Goal: Transaction & Acquisition: Purchase product/service

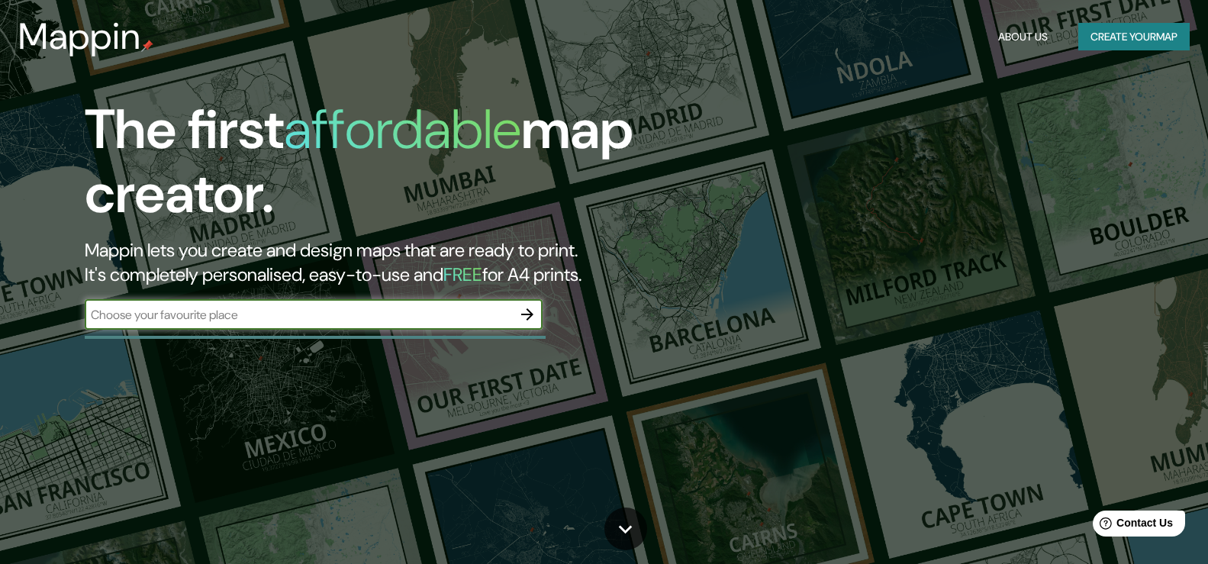
click at [264, 322] on input "text" at bounding box center [298, 315] width 427 height 18
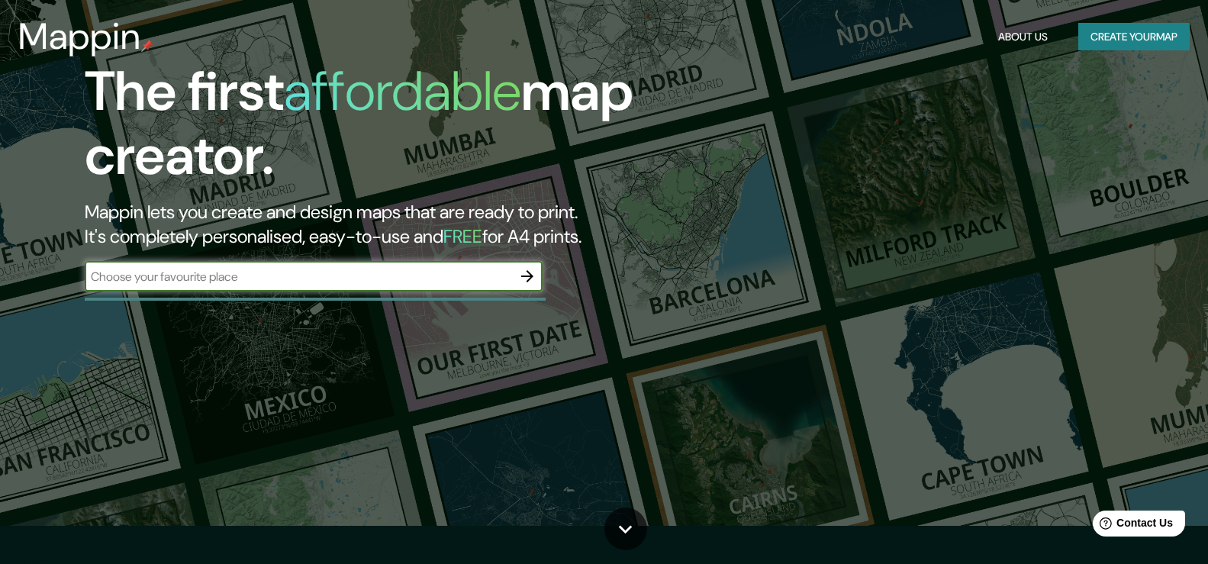
scroll to position [76, 0]
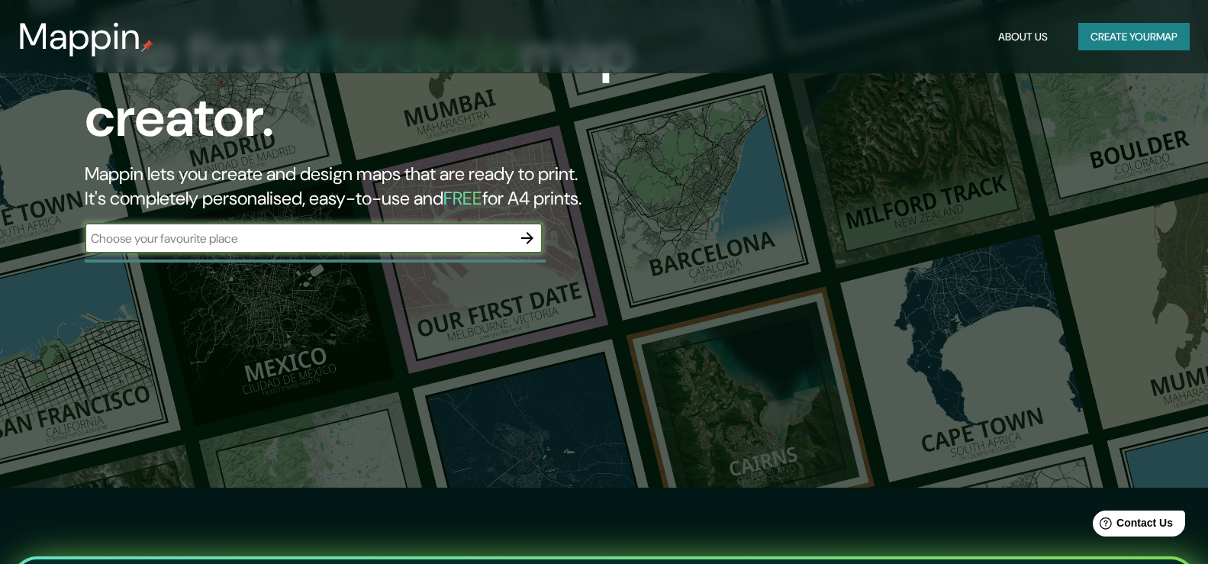
click at [1121, 40] on button "Create your map" at bounding box center [1133, 37] width 111 height 28
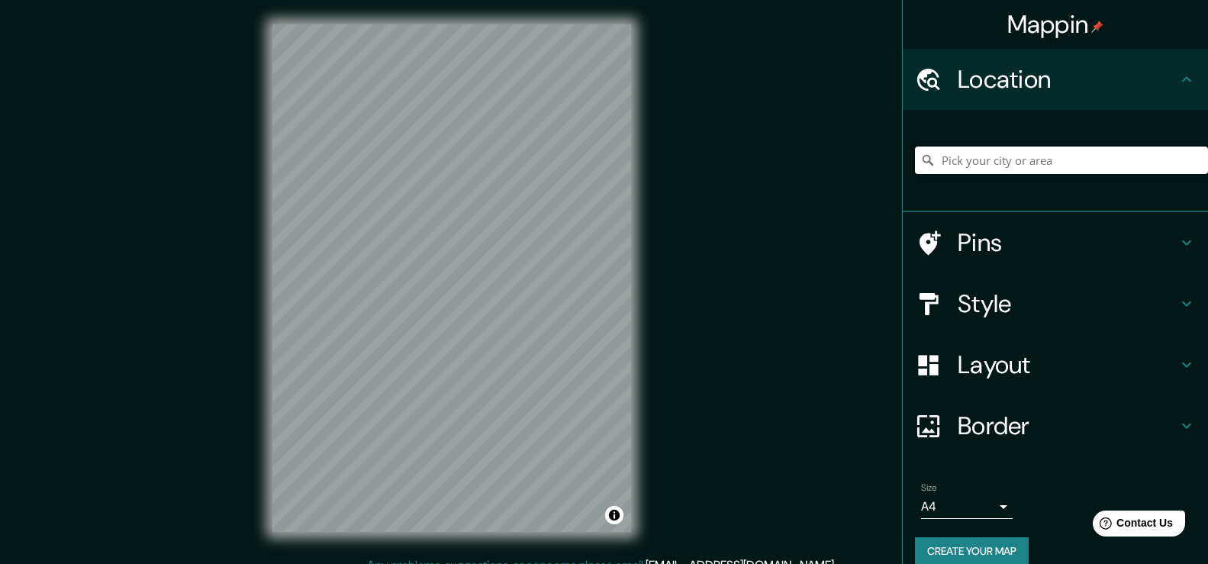
click at [1032, 157] on input "Pick your city or area" at bounding box center [1061, 159] width 293 height 27
type input "s"
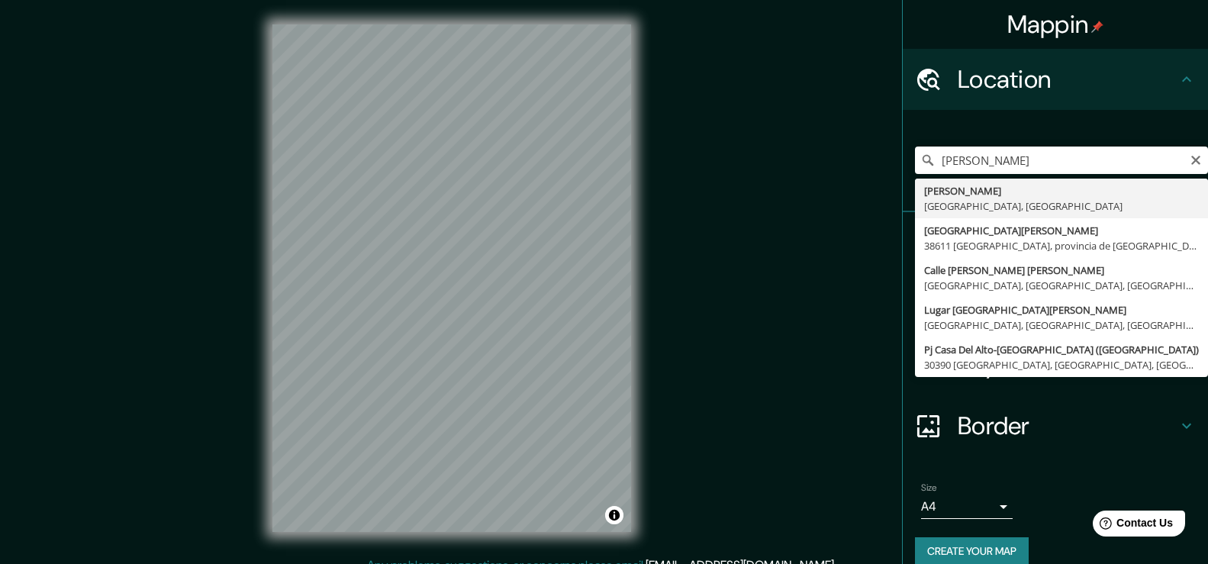
type input "[PERSON_NAME], [GEOGRAPHIC_DATA], [GEOGRAPHIC_DATA]"
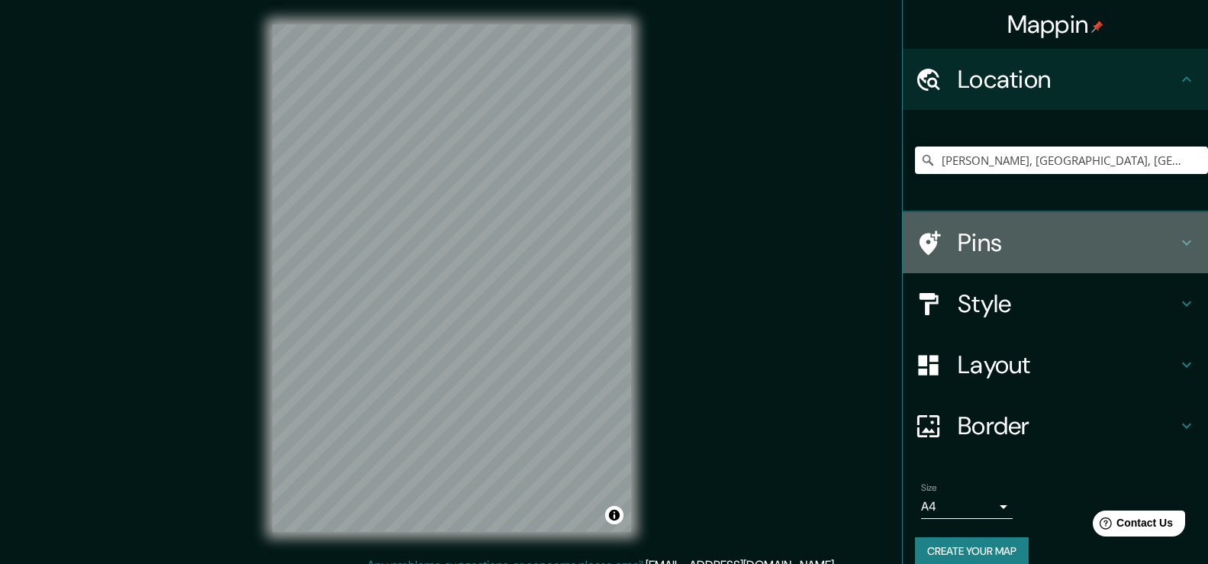
click at [1078, 235] on h4 "Pins" at bounding box center [1068, 242] width 220 height 31
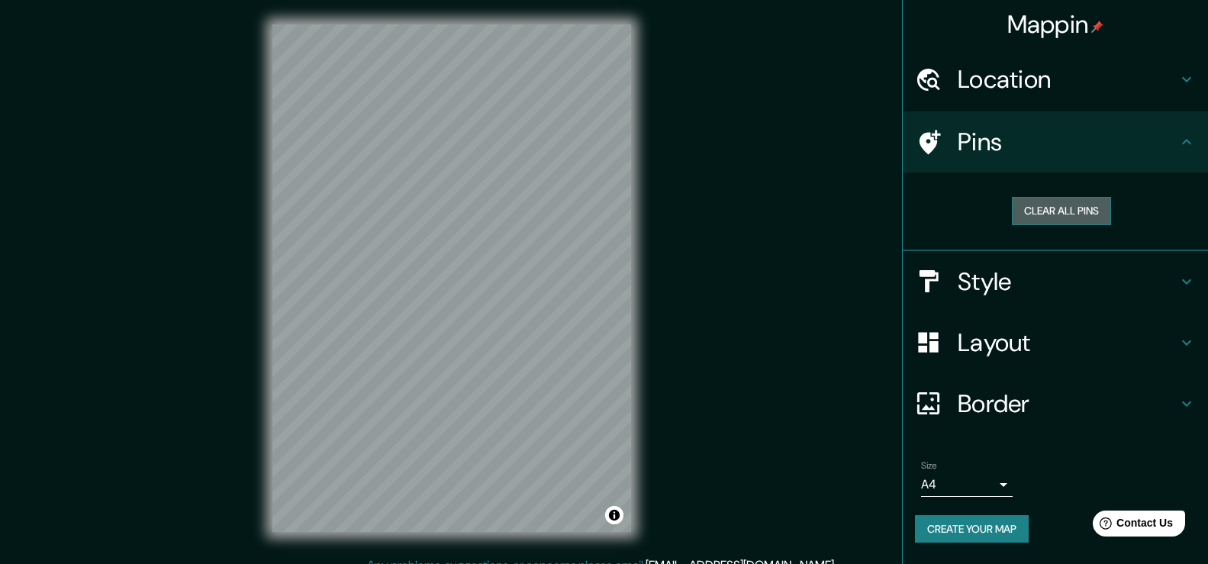
click at [1079, 214] on button "Clear all pins" at bounding box center [1061, 211] width 99 height 28
click at [1090, 214] on button "Clear all pins" at bounding box center [1061, 211] width 99 height 28
click at [1123, 138] on h4 "Pins" at bounding box center [1068, 142] width 220 height 31
click at [1087, 214] on button "Clear all pins" at bounding box center [1061, 211] width 99 height 28
click at [1019, 267] on h4 "Style" at bounding box center [1068, 281] width 220 height 31
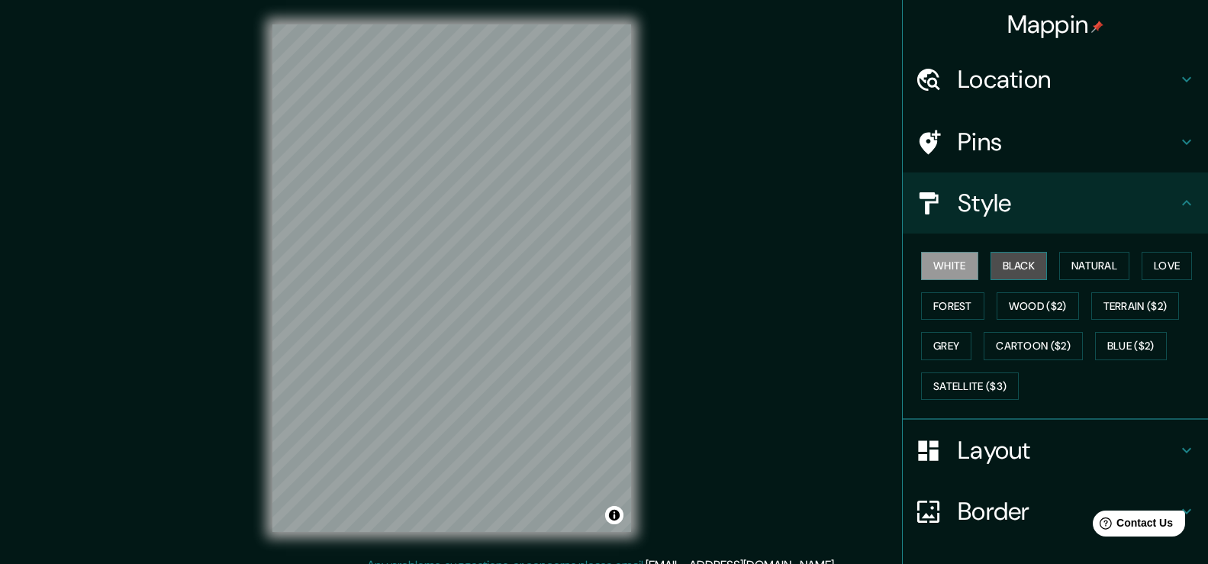
click at [1003, 262] on button "Black" at bounding box center [1018, 266] width 57 height 28
click at [948, 262] on button "White" at bounding box center [949, 266] width 57 height 28
click at [1059, 270] on button "Natural" at bounding box center [1094, 266] width 70 height 28
click at [1019, 159] on div "Pins" at bounding box center [1055, 141] width 305 height 61
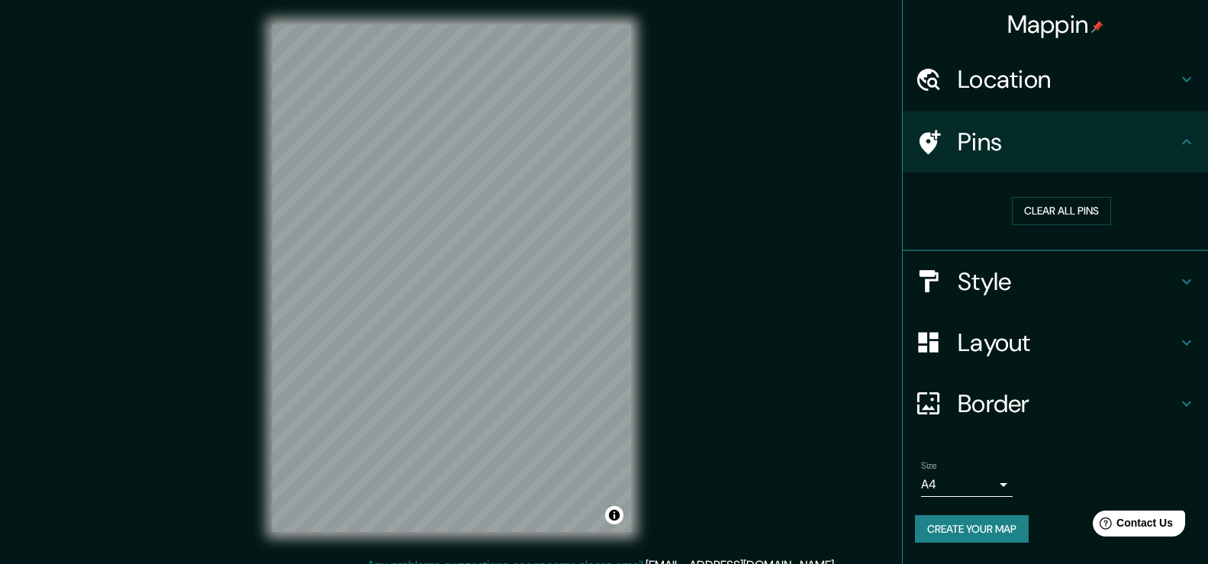
click at [990, 402] on h4 "Border" at bounding box center [1068, 403] width 220 height 31
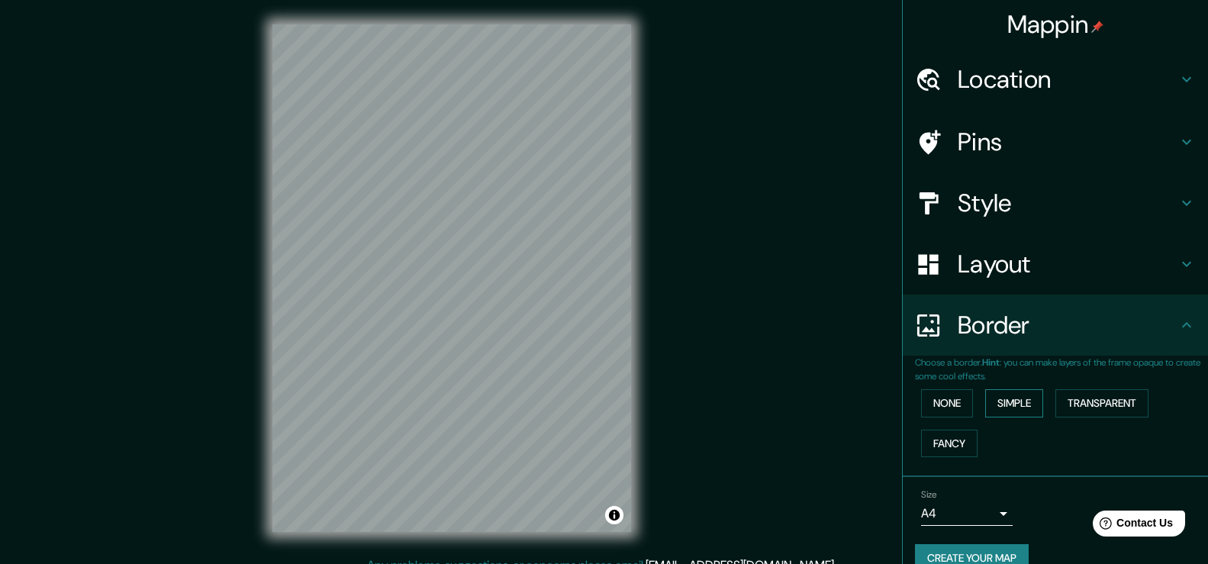
click at [1002, 405] on button "Simple" at bounding box center [1014, 403] width 58 height 28
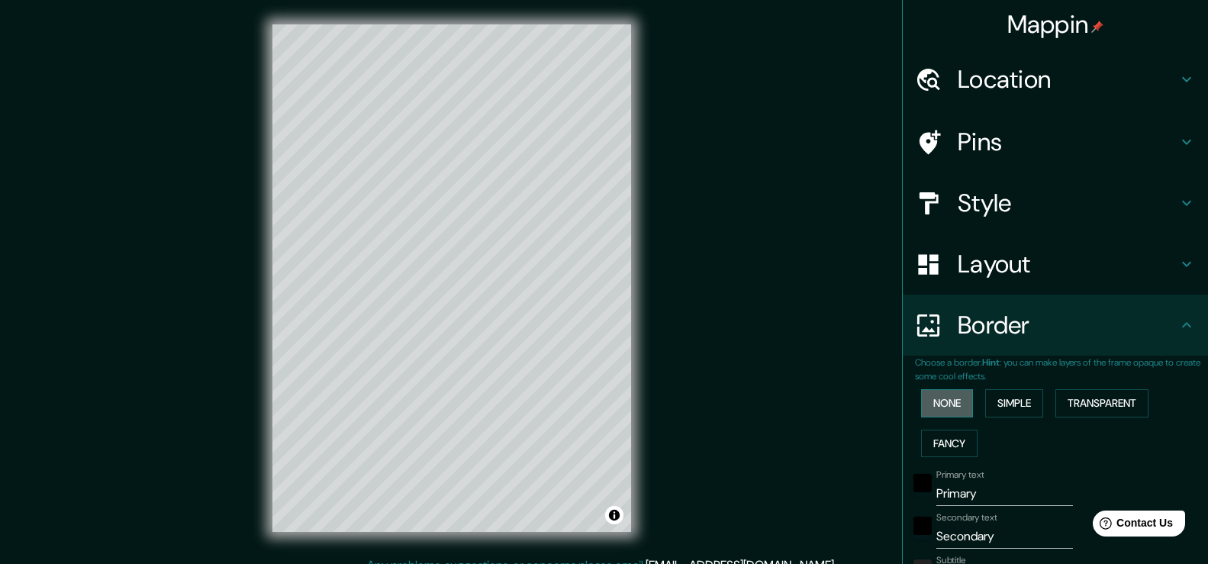
click at [932, 402] on button "None" at bounding box center [947, 403] width 52 height 28
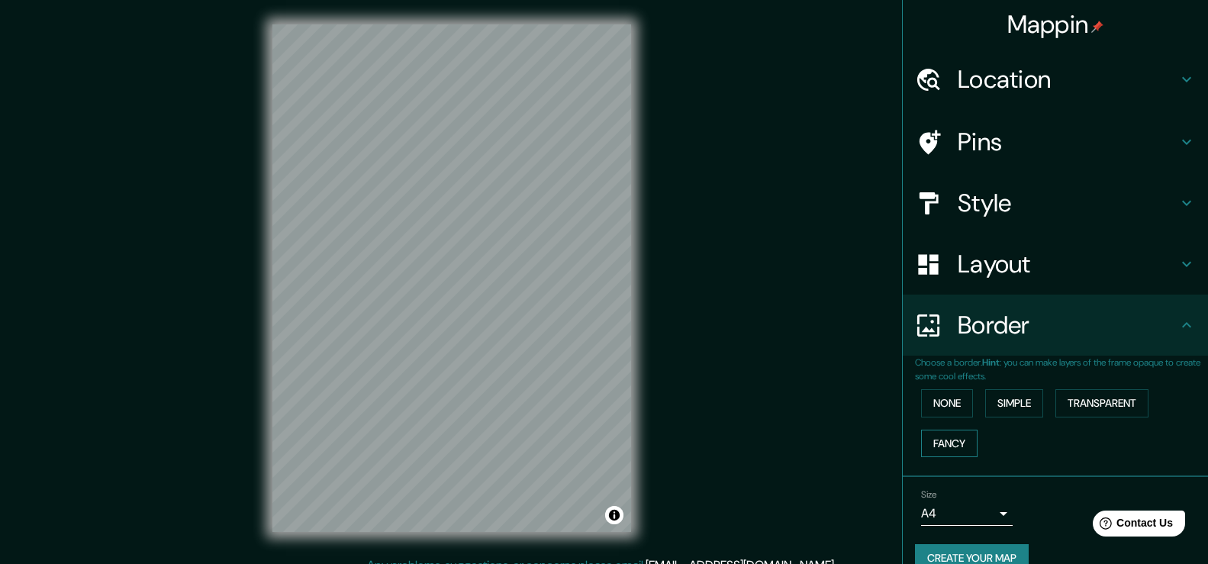
click at [942, 441] on button "Fancy" at bounding box center [949, 444] width 56 height 28
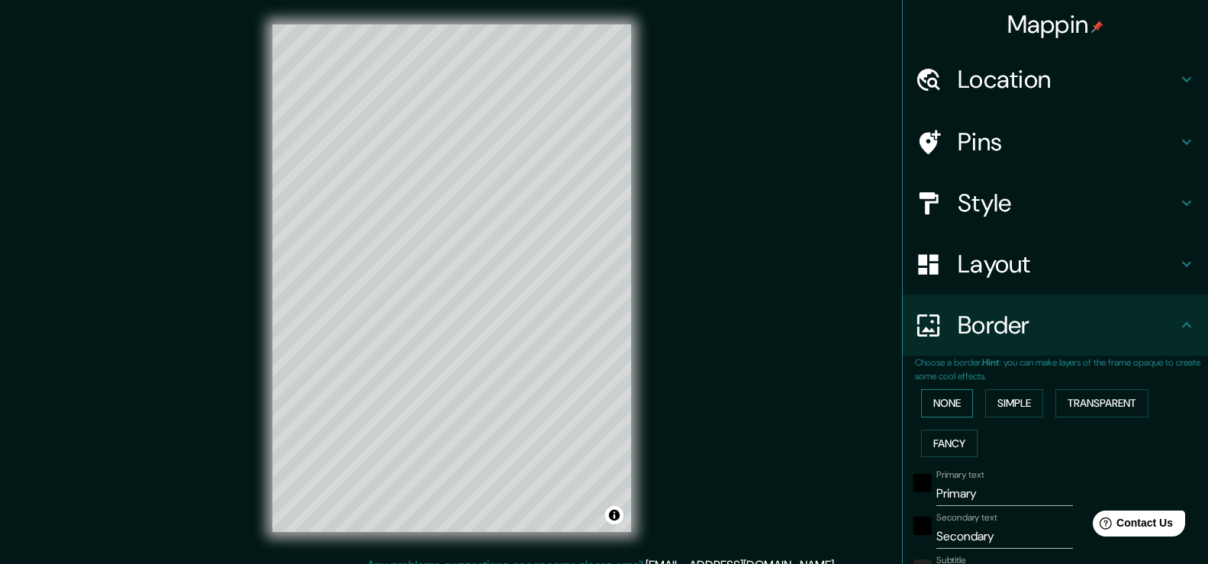
click at [934, 411] on button "None" at bounding box center [947, 403] width 52 height 28
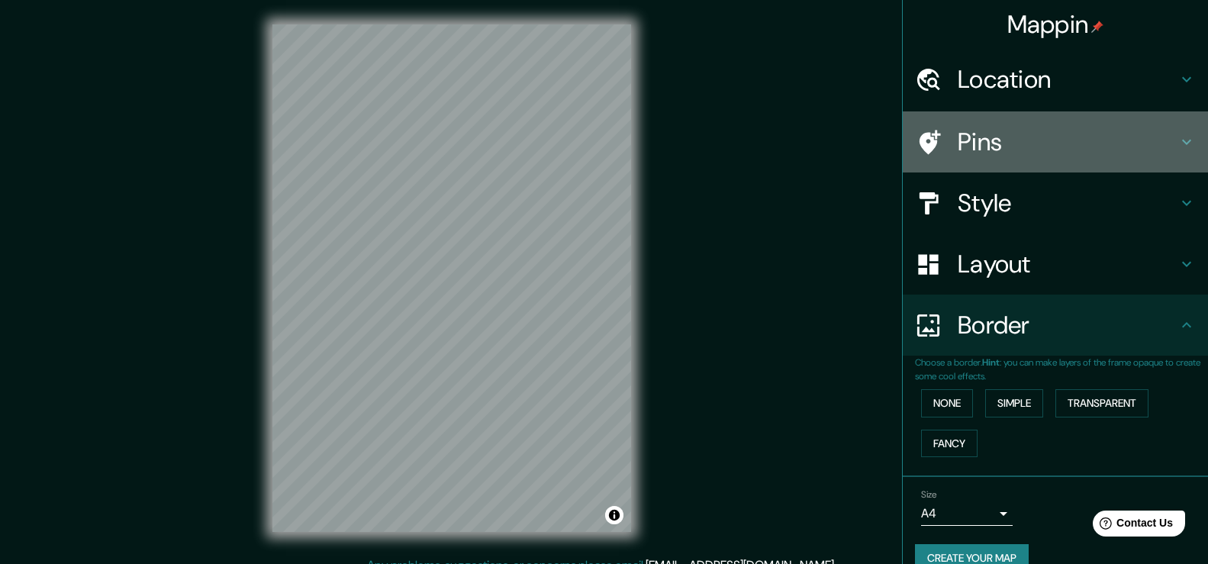
click at [1034, 160] on div "Pins" at bounding box center [1055, 141] width 305 height 61
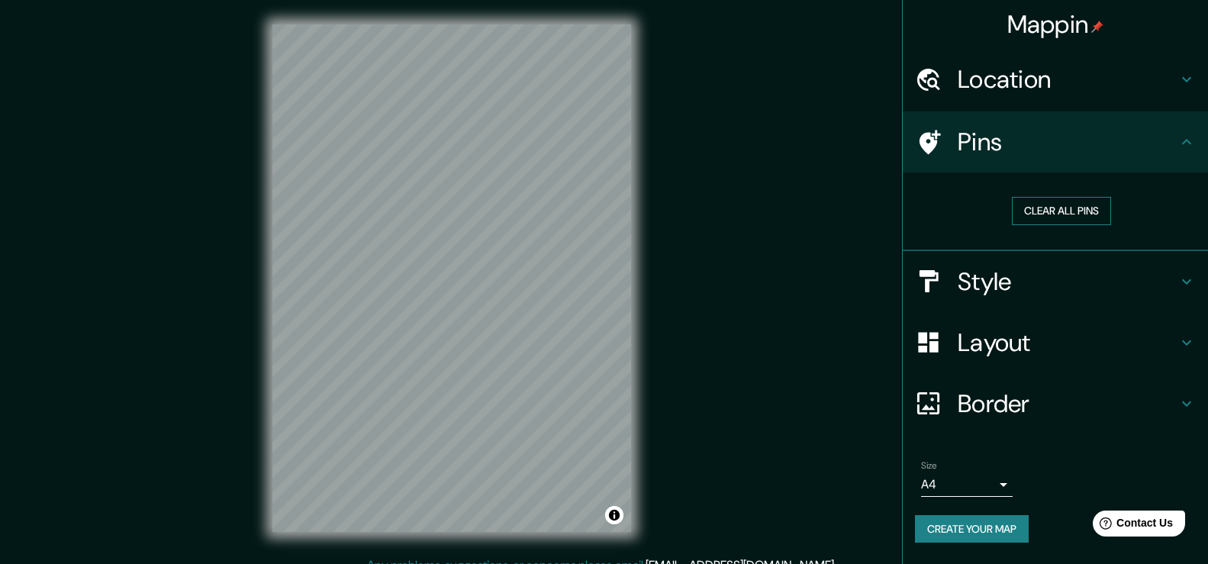
click at [1026, 213] on button "Clear all pins" at bounding box center [1061, 211] width 99 height 28
click at [1095, 187] on div "Clear all pins" at bounding box center [1061, 211] width 293 height 53
click at [1114, 62] on div "Location" at bounding box center [1055, 79] width 305 height 61
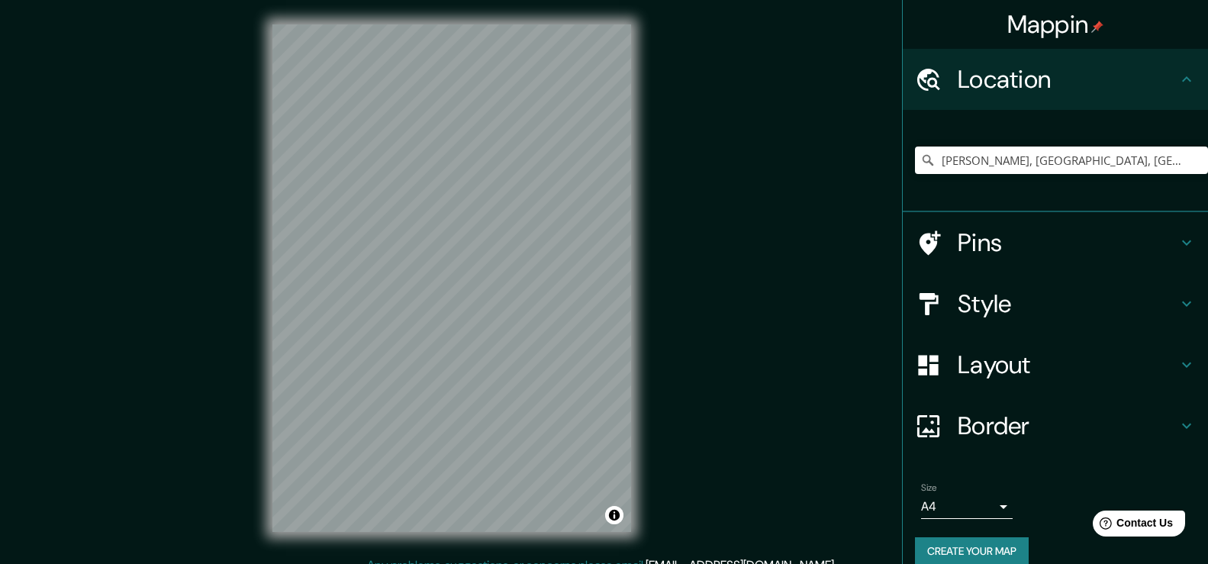
click at [1051, 245] on h4 "Pins" at bounding box center [1068, 242] width 220 height 31
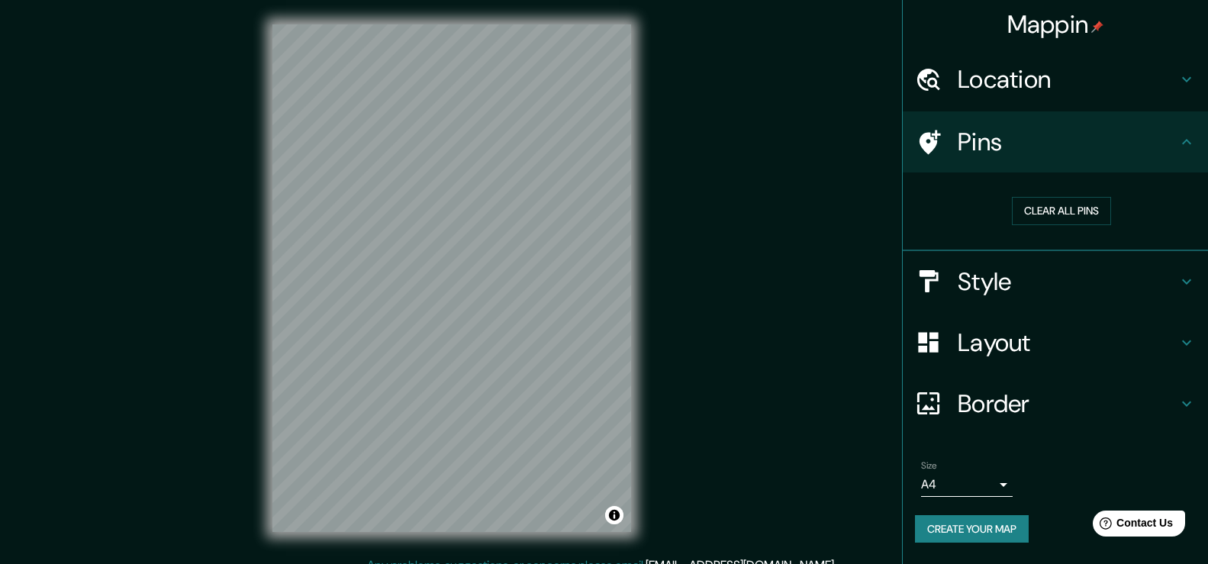
click at [1069, 196] on div "Clear all pins" at bounding box center [1061, 211] width 293 height 53
click at [1069, 208] on button "Clear all pins" at bounding box center [1061, 211] width 99 height 28
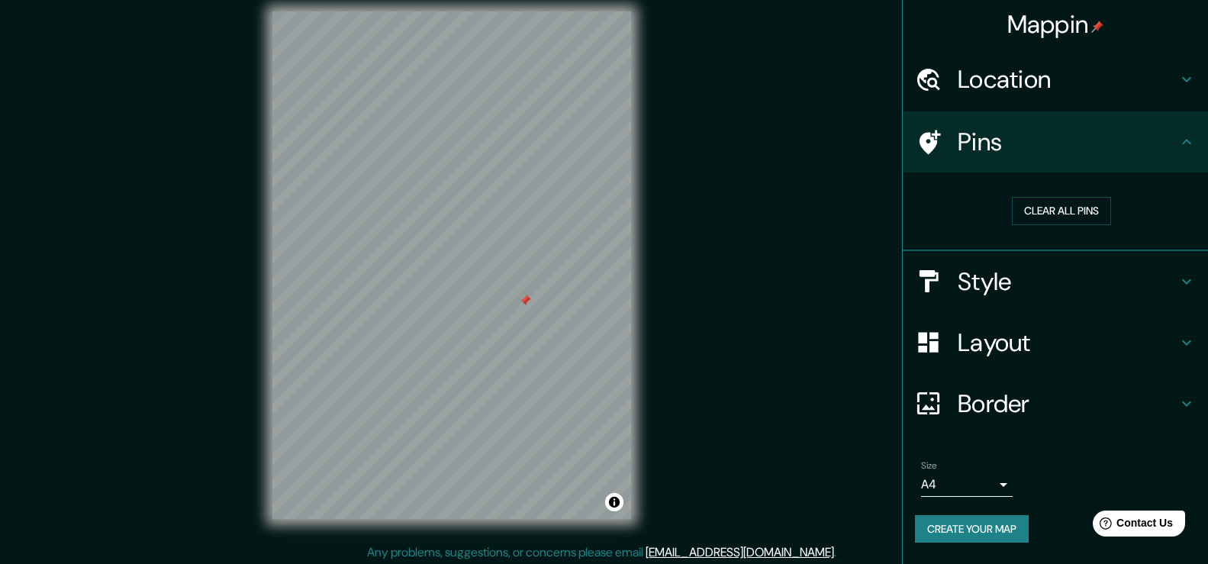
scroll to position [17, 0]
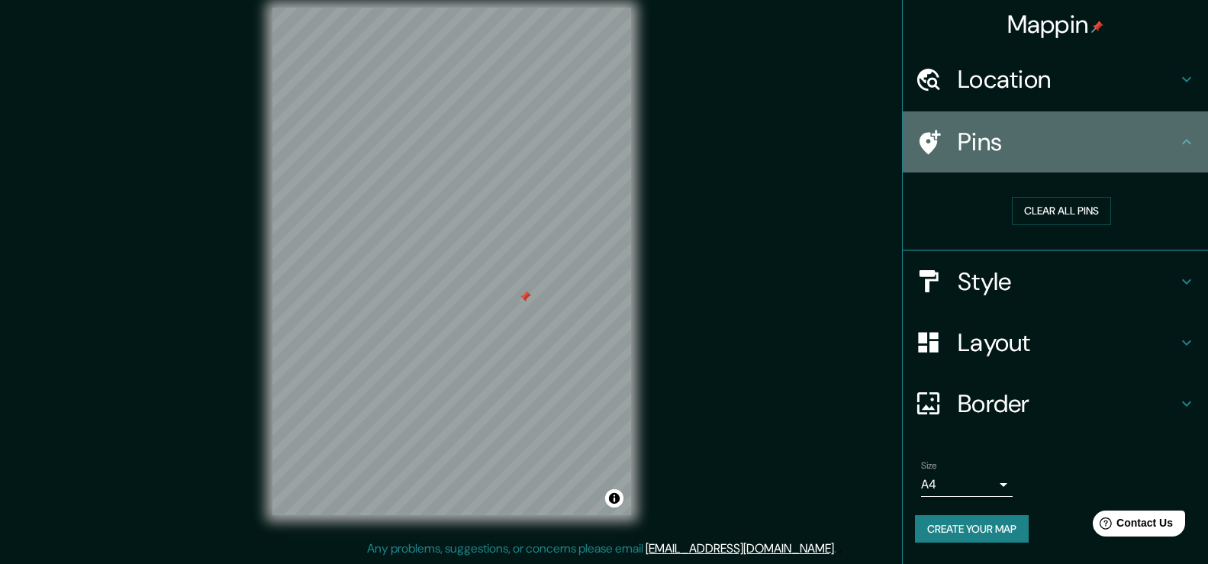
click at [1034, 137] on h4 "Pins" at bounding box center [1068, 142] width 220 height 31
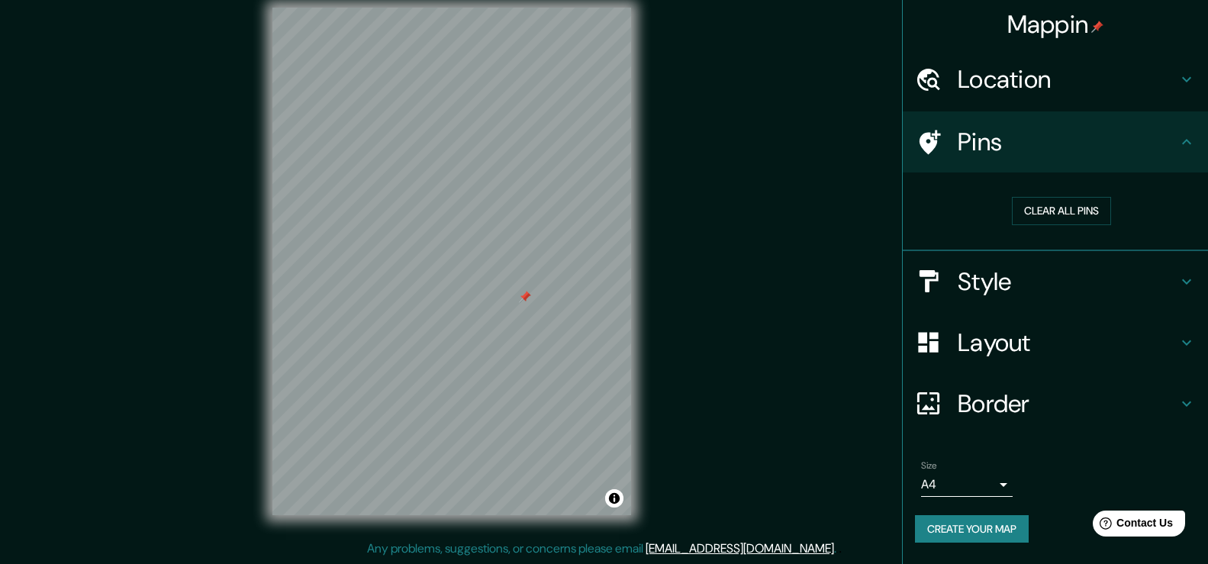
drag, startPoint x: 1040, startPoint y: 242, endPoint x: 1039, endPoint y: 231, distance: 10.7
click at [1039, 242] on div "Clear all pins" at bounding box center [1055, 211] width 305 height 79
click at [1042, 217] on button "Clear all pins" at bounding box center [1061, 211] width 99 height 28
click at [1071, 208] on button "Clear all pins" at bounding box center [1061, 211] width 99 height 28
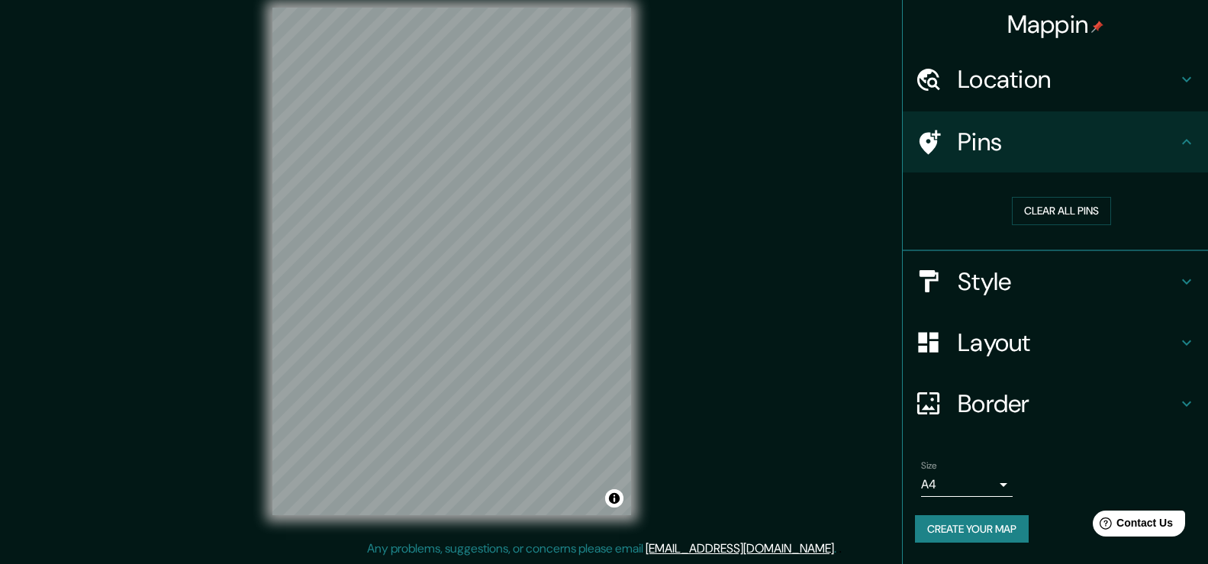
drag, startPoint x: 1020, startPoint y: 133, endPoint x: 997, endPoint y: 142, distance: 24.7
click at [1018, 134] on h4 "Pins" at bounding box center [1068, 142] width 220 height 31
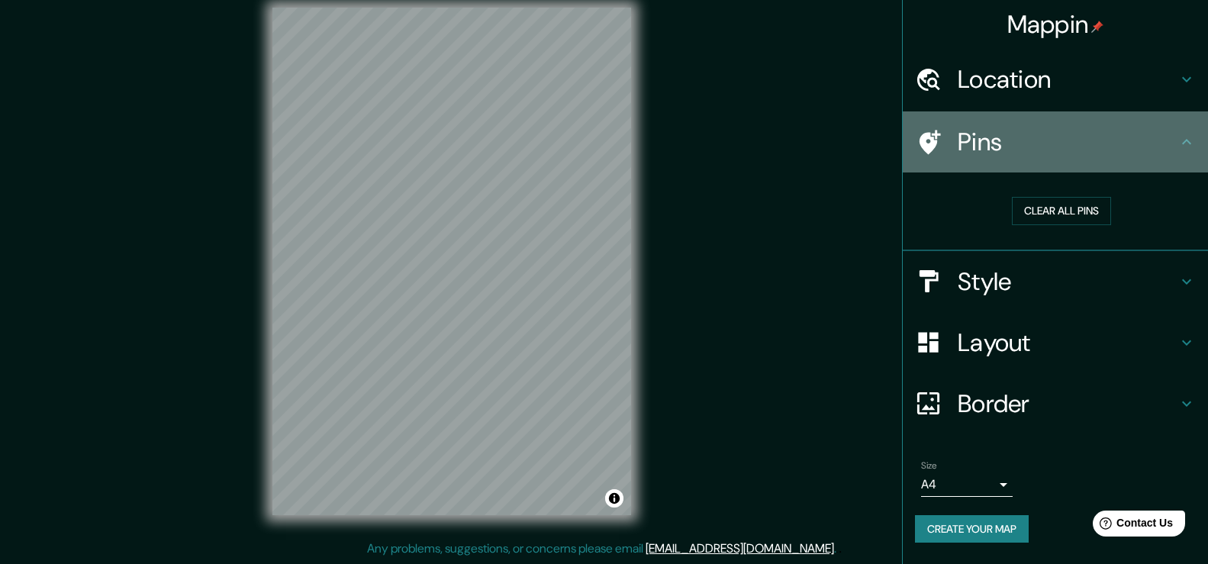
click at [977, 147] on h4 "Pins" at bounding box center [1068, 142] width 220 height 31
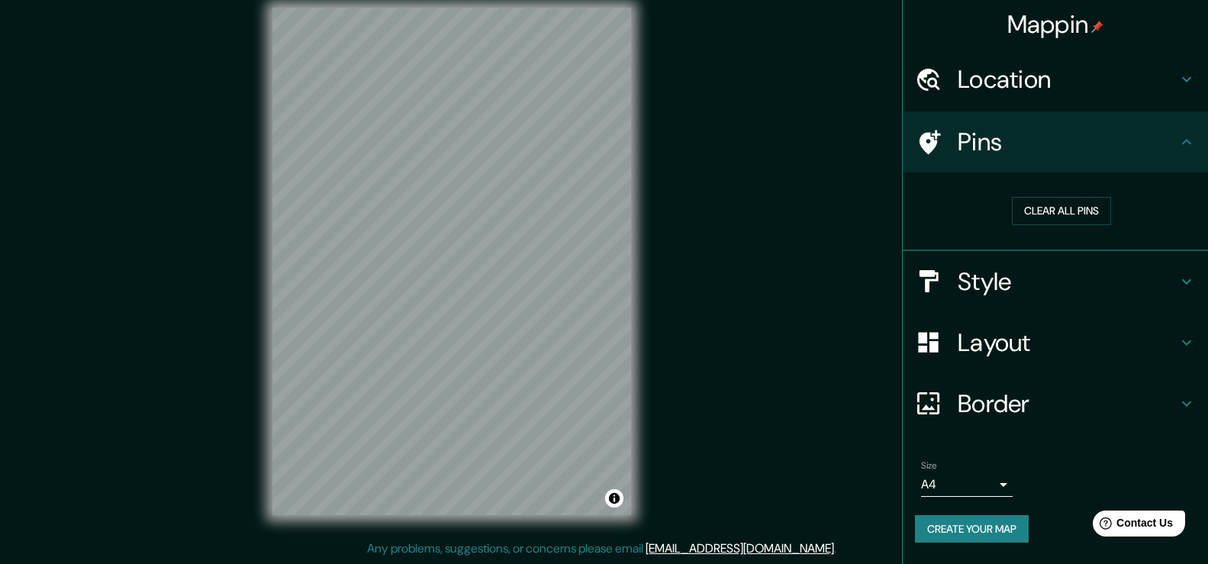
click at [975, 71] on h4 "Location" at bounding box center [1068, 79] width 220 height 31
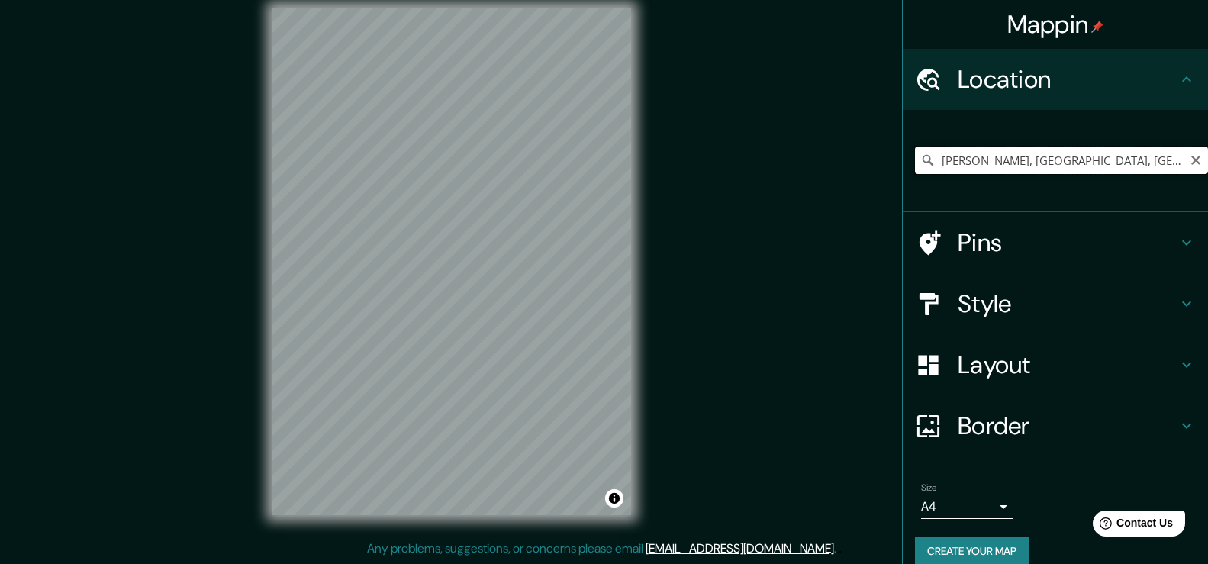
click at [1019, 156] on input "[PERSON_NAME], [GEOGRAPHIC_DATA], [GEOGRAPHIC_DATA]" at bounding box center [1061, 159] width 293 height 27
click at [1190, 155] on icon "Clear" at bounding box center [1196, 160] width 12 height 12
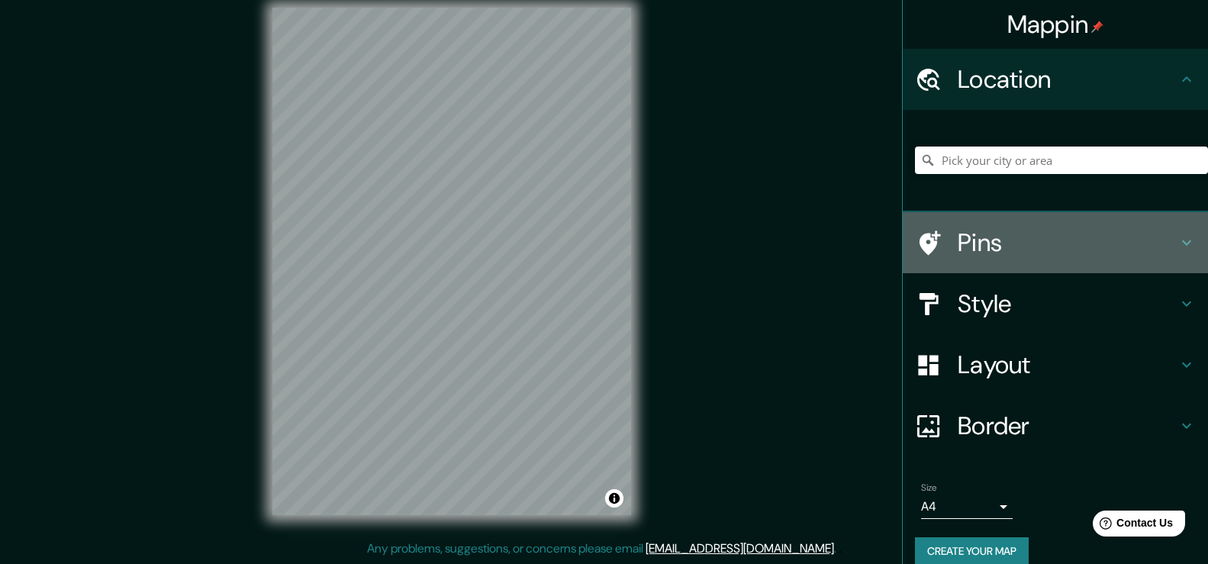
click at [1018, 237] on h4 "Pins" at bounding box center [1068, 242] width 220 height 31
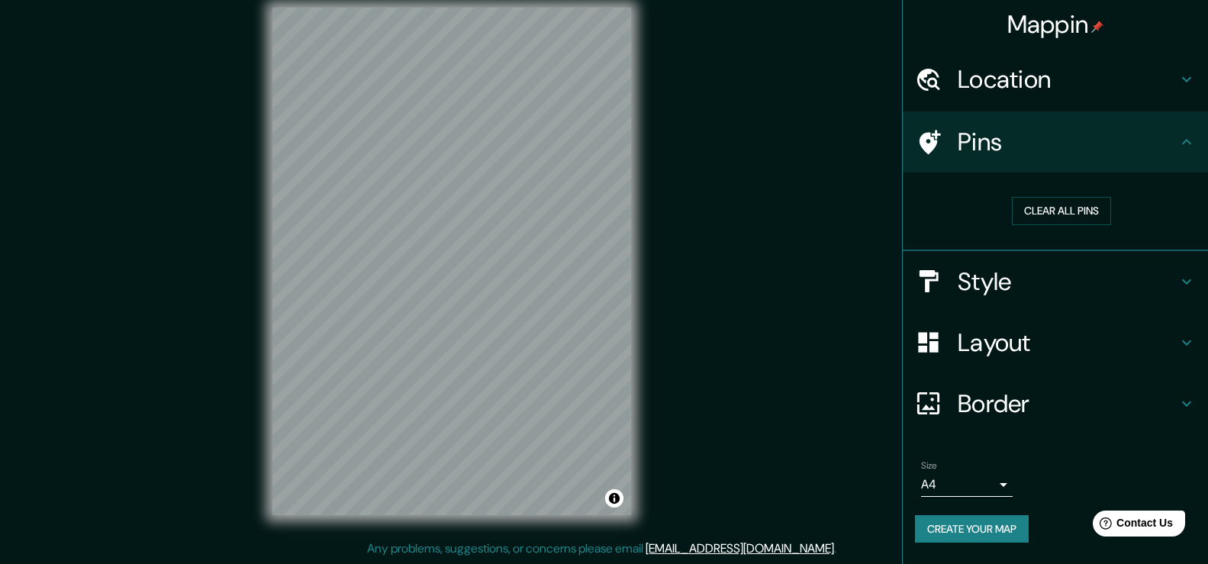
drag, startPoint x: 1038, startPoint y: 195, endPoint x: 1038, endPoint y: 213, distance: 18.3
click at [1038, 195] on div "Clear all pins" at bounding box center [1061, 211] width 293 height 53
click at [1038, 213] on button "Clear all pins" at bounding box center [1061, 211] width 99 height 28
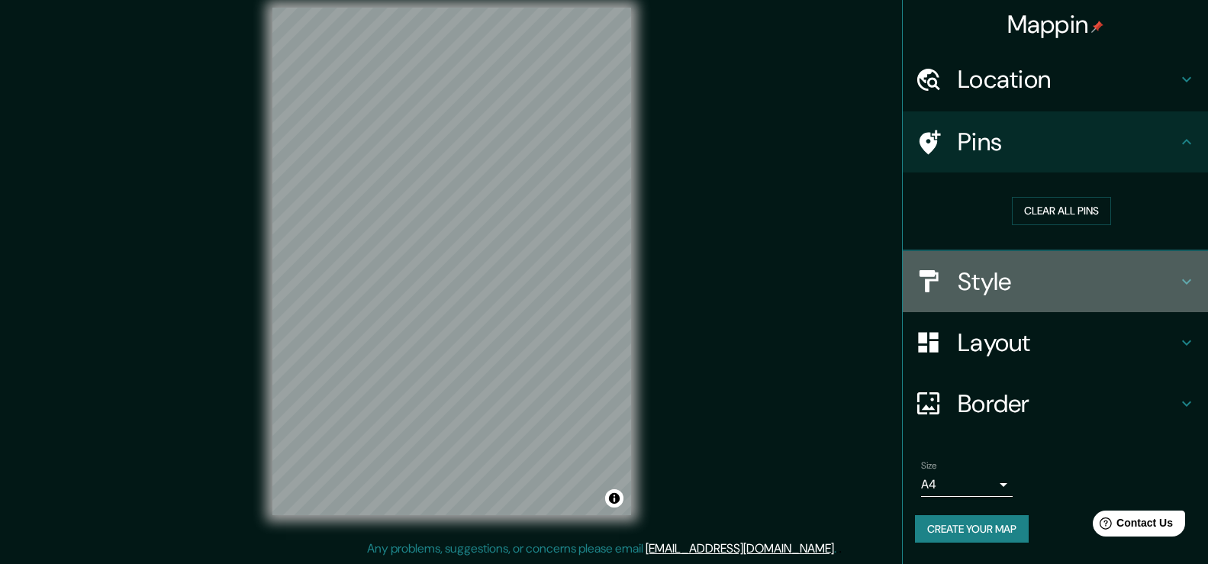
drag, startPoint x: 1026, startPoint y: 295, endPoint x: 1021, endPoint y: 307, distance: 12.6
click at [1021, 307] on div "Style" at bounding box center [1055, 281] width 305 height 61
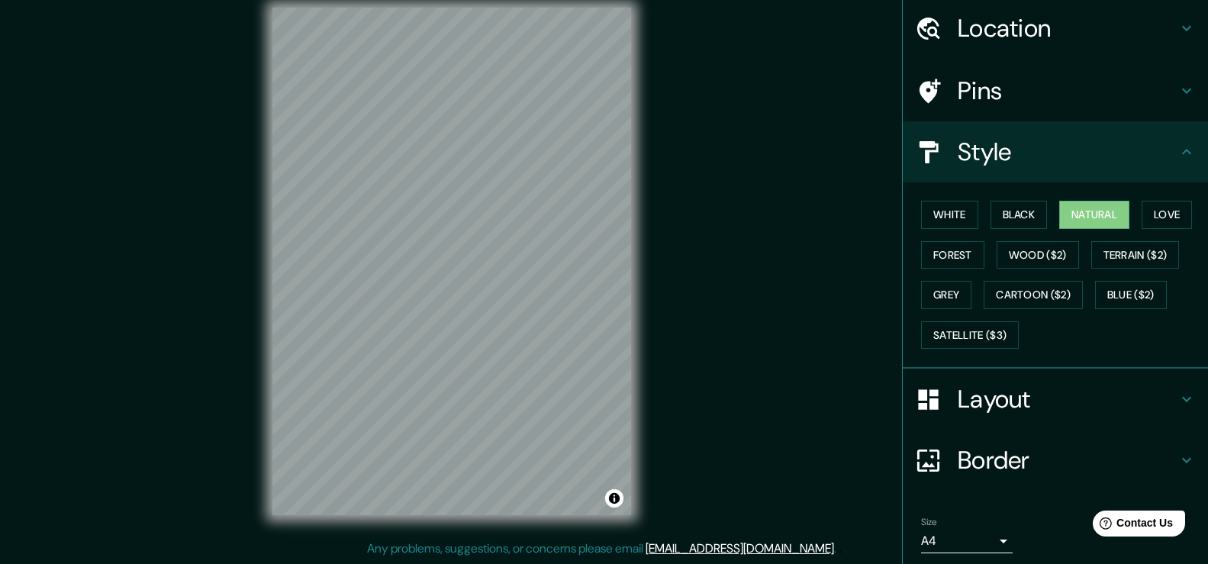
scroll to position [105, 0]
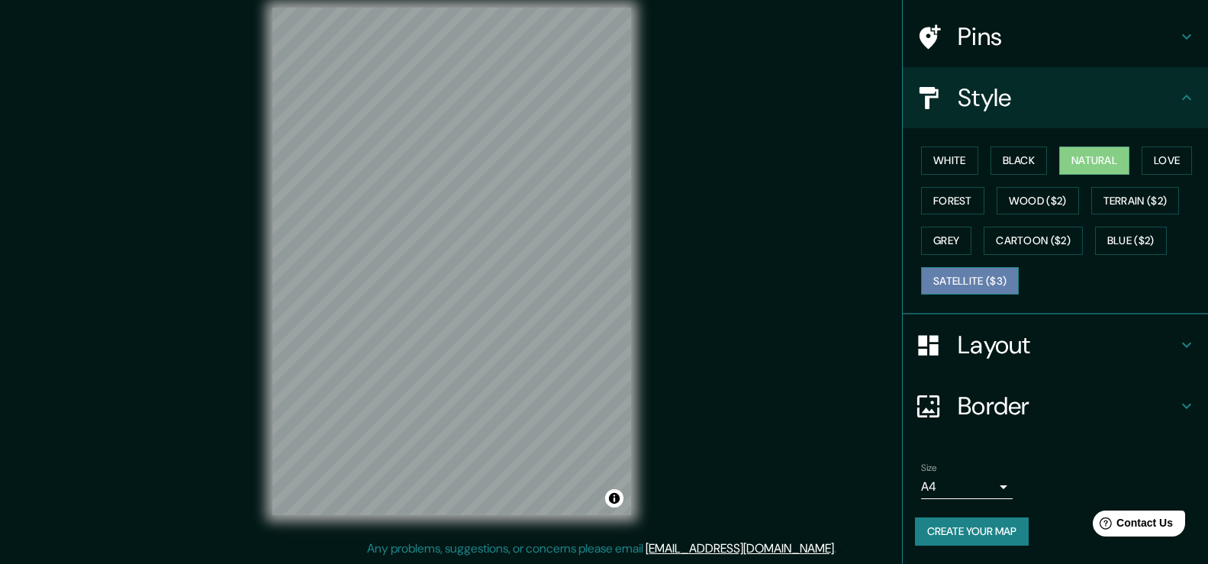
click at [990, 285] on button "Satellite ($3)" at bounding box center [970, 281] width 98 height 28
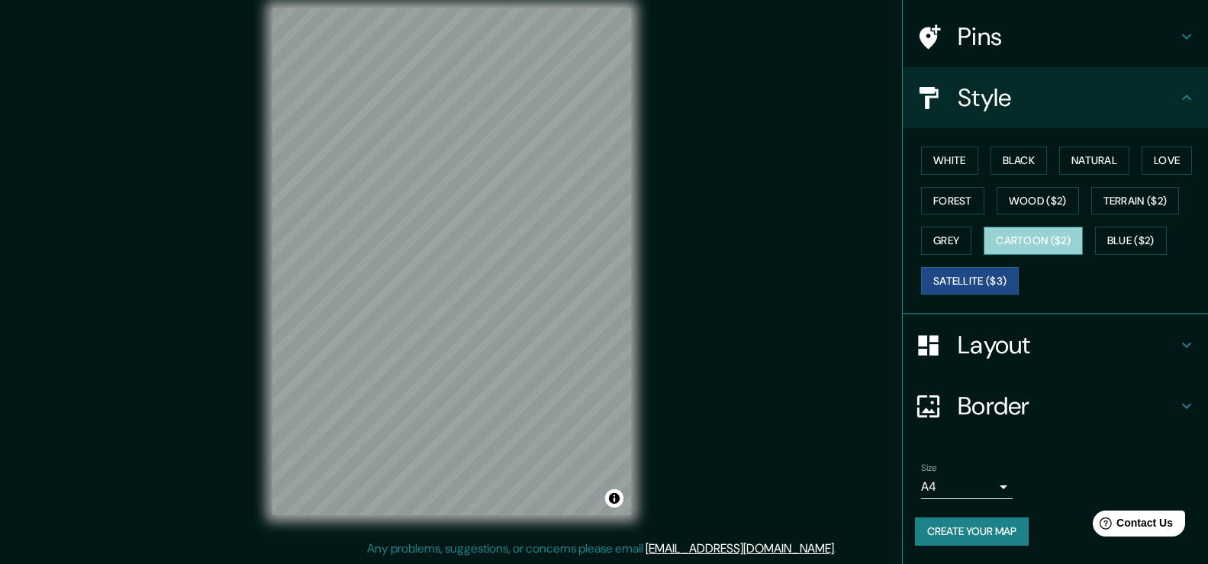
click at [1018, 253] on button "Cartoon ($2)" at bounding box center [1033, 241] width 99 height 28
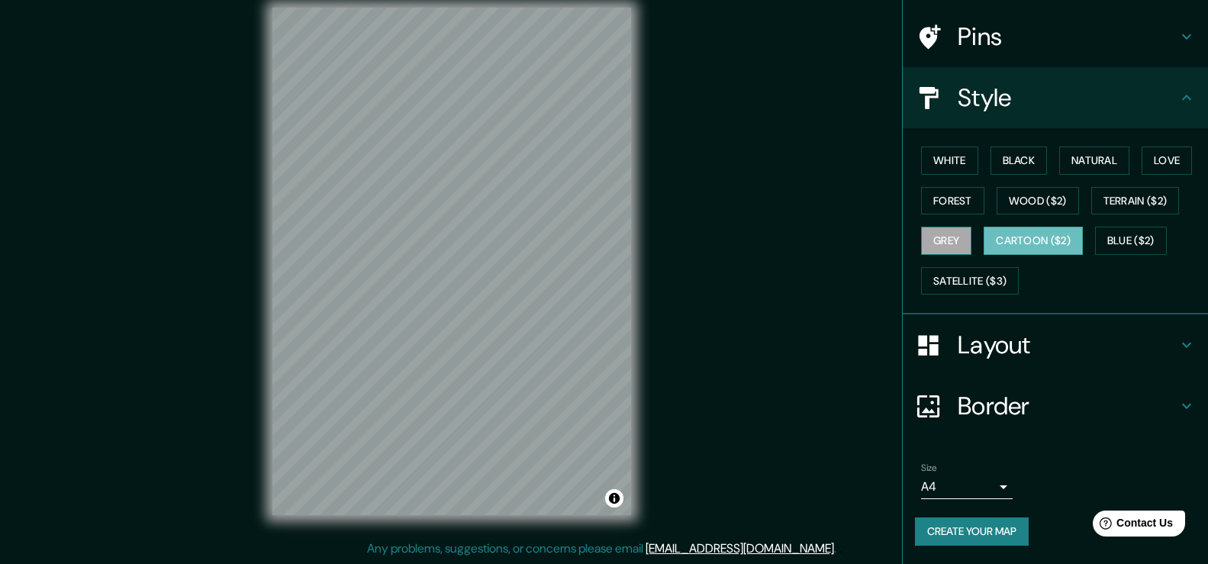
click at [947, 250] on button "Grey" at bounding box center [946, 241] width 50 height 28
click at [1147, 240] on button "Blue ($2)" at bounding box center [1131, 241] width 72 height 28
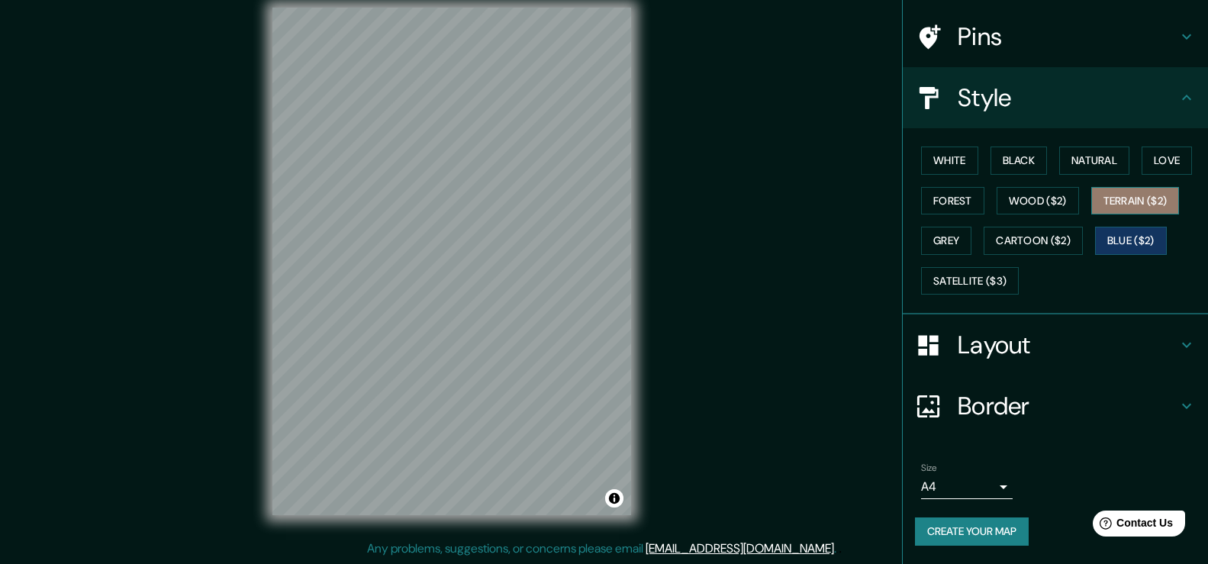
click at [1148, 201] on button "Terrain ($2)" at bounding box center [1135, 201] width 89 height 28
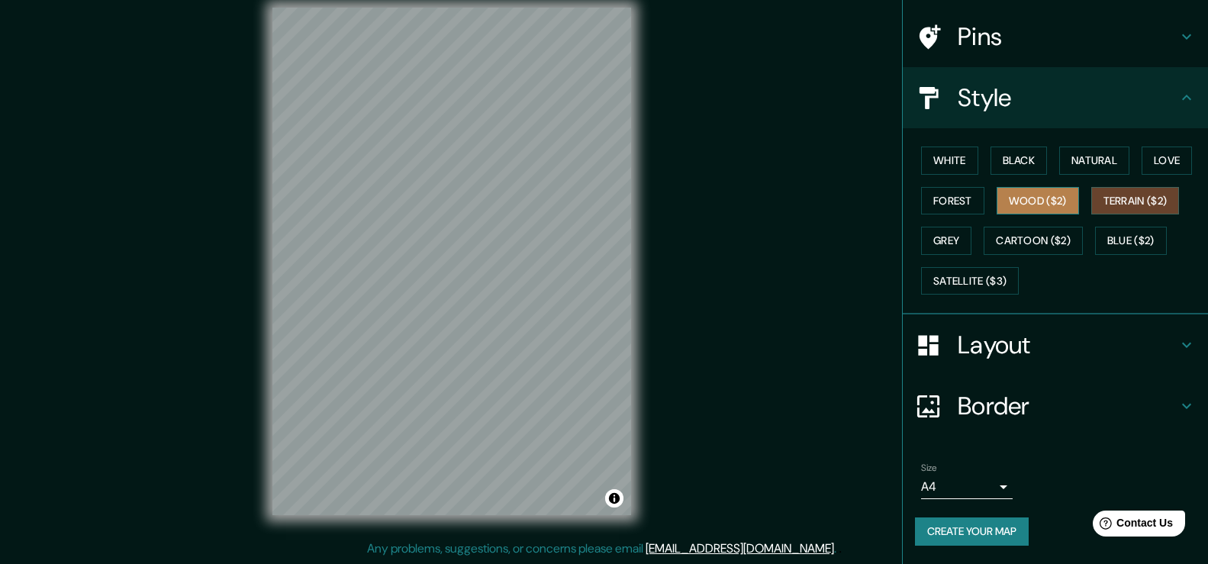
click at [1044, 208] on button "Wood ($2)" at bounding box center [1038, 201] width 82 height 28
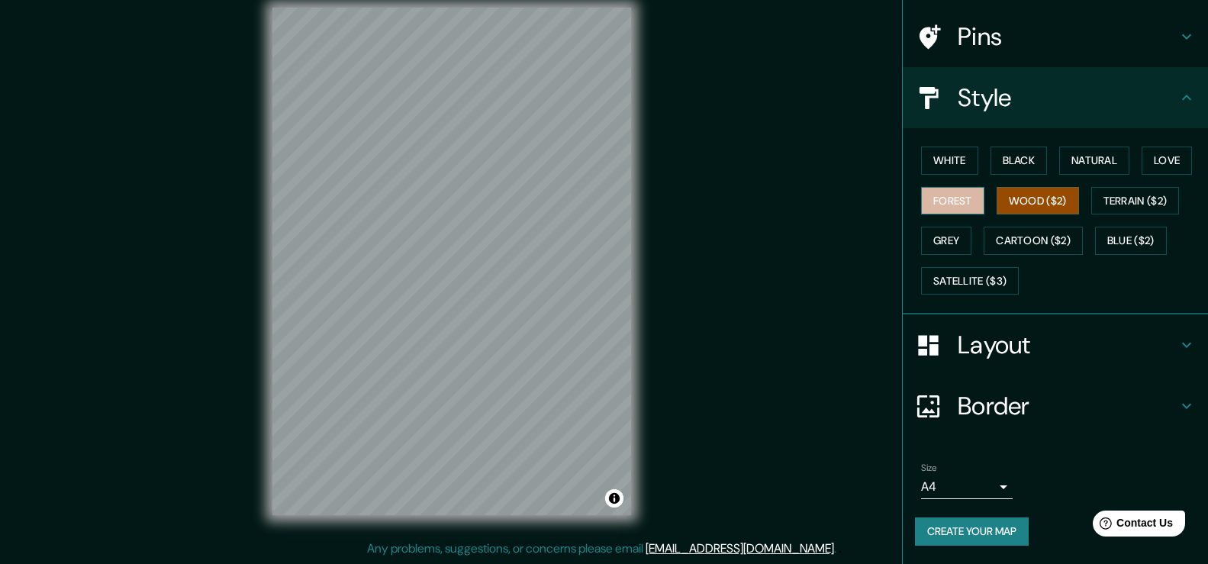
click at [922, 208] on button "Forest" at bounding box center [952, 201] width 63 height 28
click at [1148, 153] on button "Love" at bounding box center [1166, 160] width 50 height 28
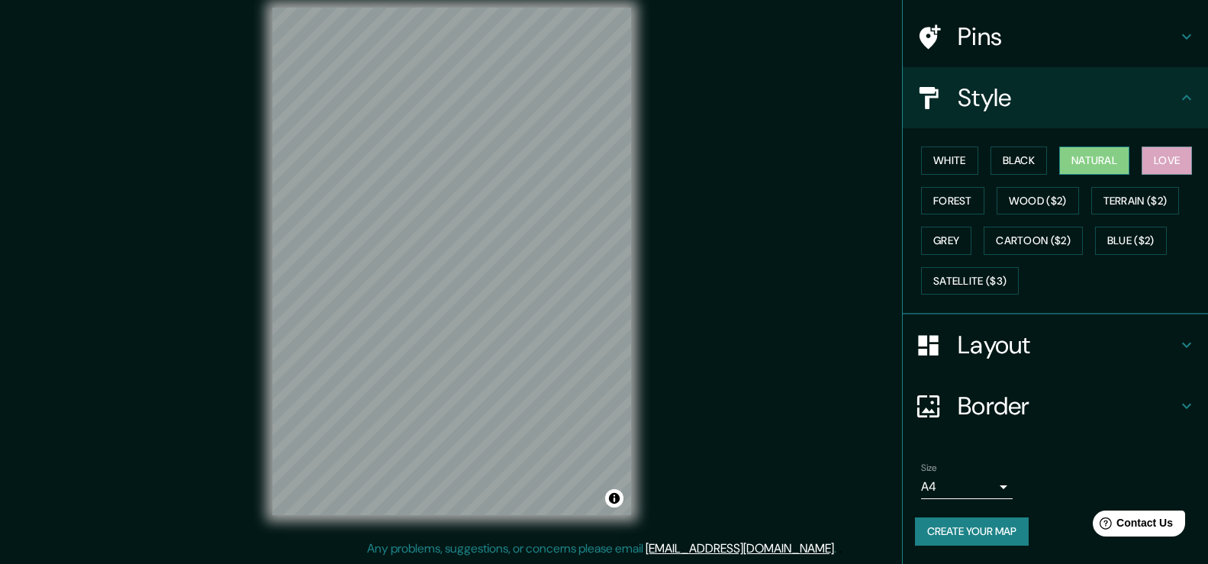
click at [1114, 156] on button "Natural" at bounding box center [1094, 160] width 70 height 28
click at [1014, 370] on div "Layout" at bounding box center [1055, 344] width 305 height 61
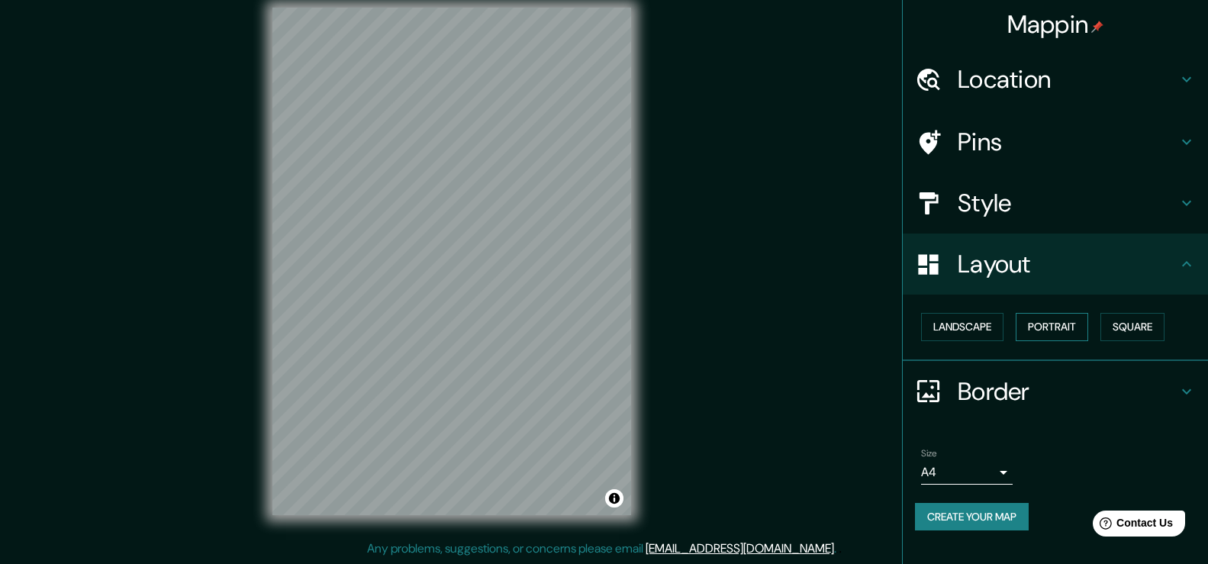
scroll to position [0, 0]
click at [1013, 388] on h4 "Border" at bounding box center [1068, 391] width 220 height 31
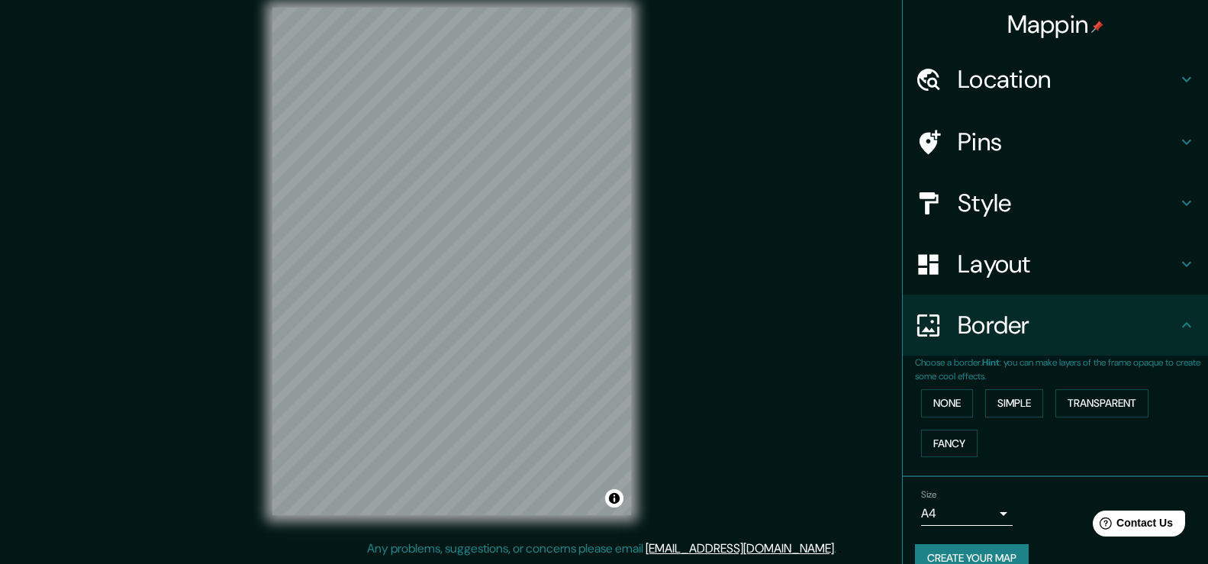
scroll to position [27, 0]
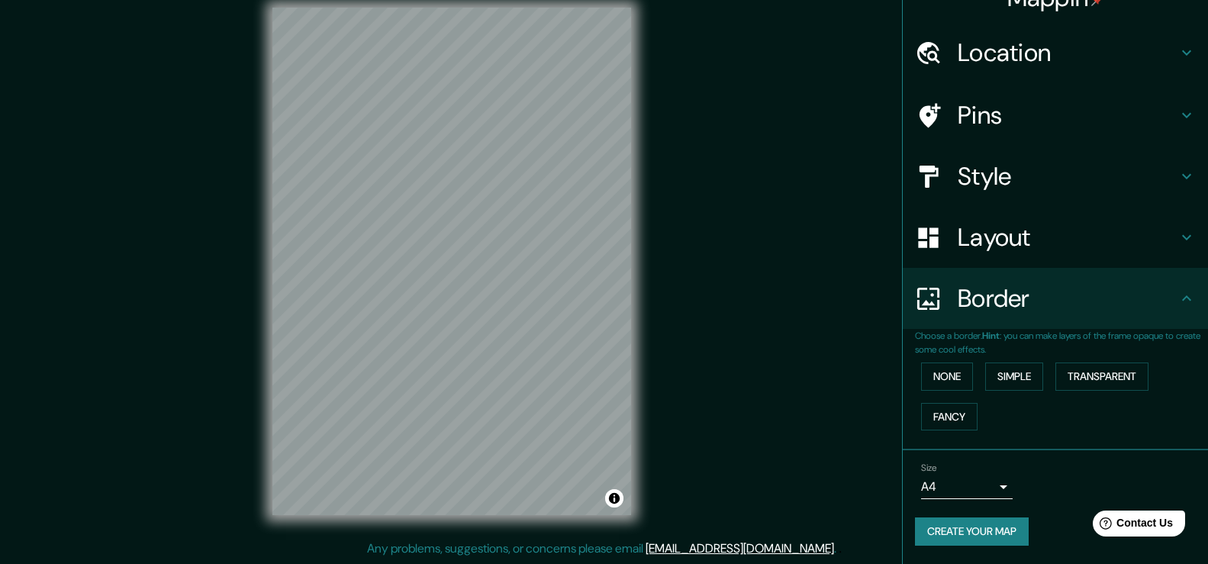
drag, startPoint x: 1000, startPoint y: 250, endPoint x: 998, endPoint y: 267, distance: 17.6
click at [1000, 250] on h4 "Layout" at bounding box center [1068, 237] width 220 height 31
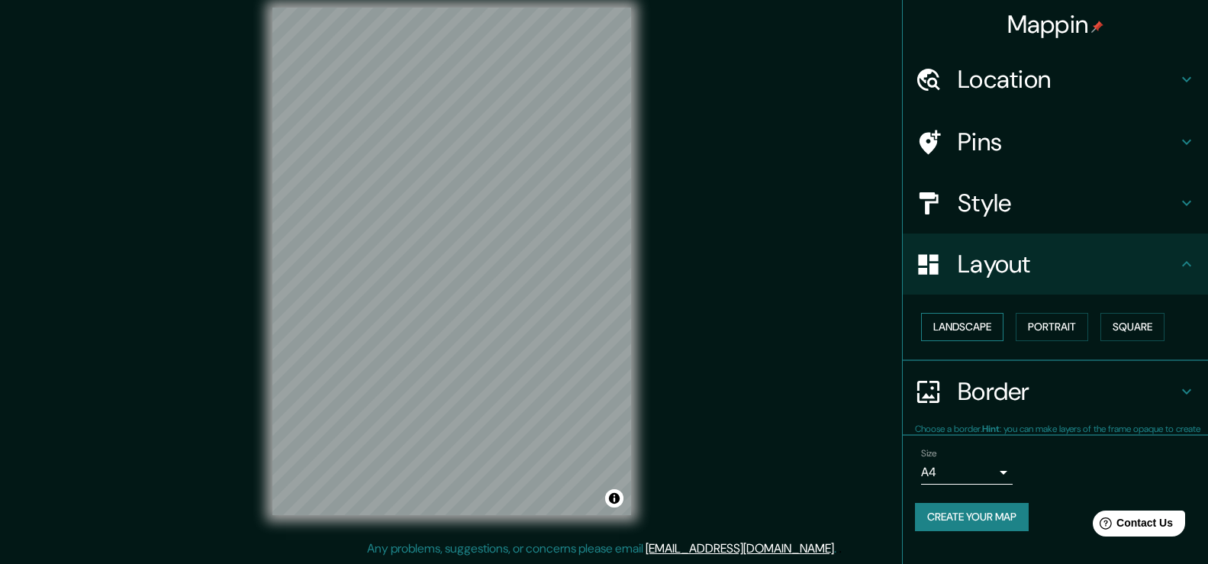
scroll to position [0, 0]
click at [949, 338] on div "Landscape [GEOGRAPHIC_DATA]" at bounding box center [1061, 327] width 293 height 40
click at [949, 337] on button "Landscape" at bounding box center [962, 327] width 82 height 28
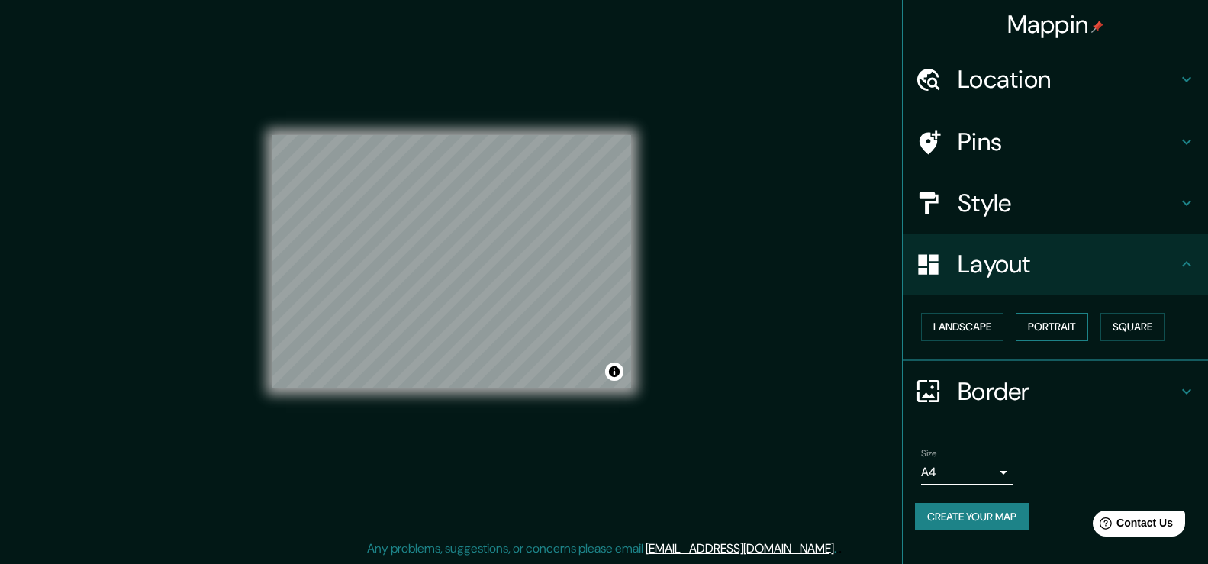
click at [1052, 330] on button "Portrait" at bounding box center [1052, 327] width 72 height 28
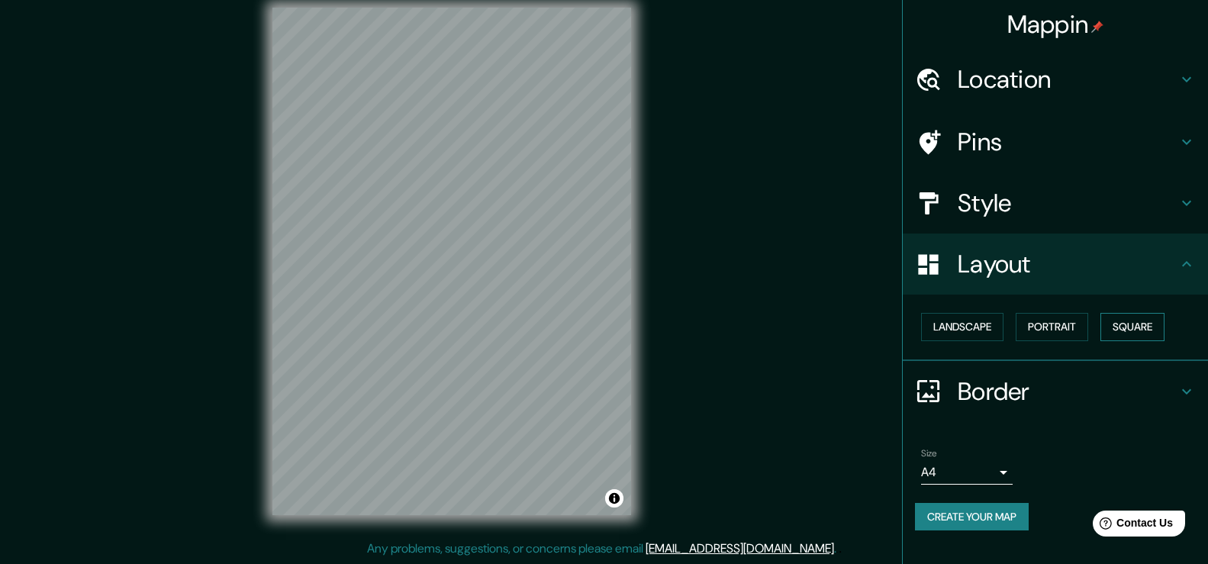
drag, startPoint x: 1135, startPoint y: 306, endPoint x: 1135, endPoint y: 315, distance: 9.2
click at [1135, 314] on div "Landscape [GEOGRAPHIC_DATA]" at bounding box center [1055, 328] width 305 height 66
click at [1135, 315] on button "Square" at bounding box center [1132, 327] width 64 height 28
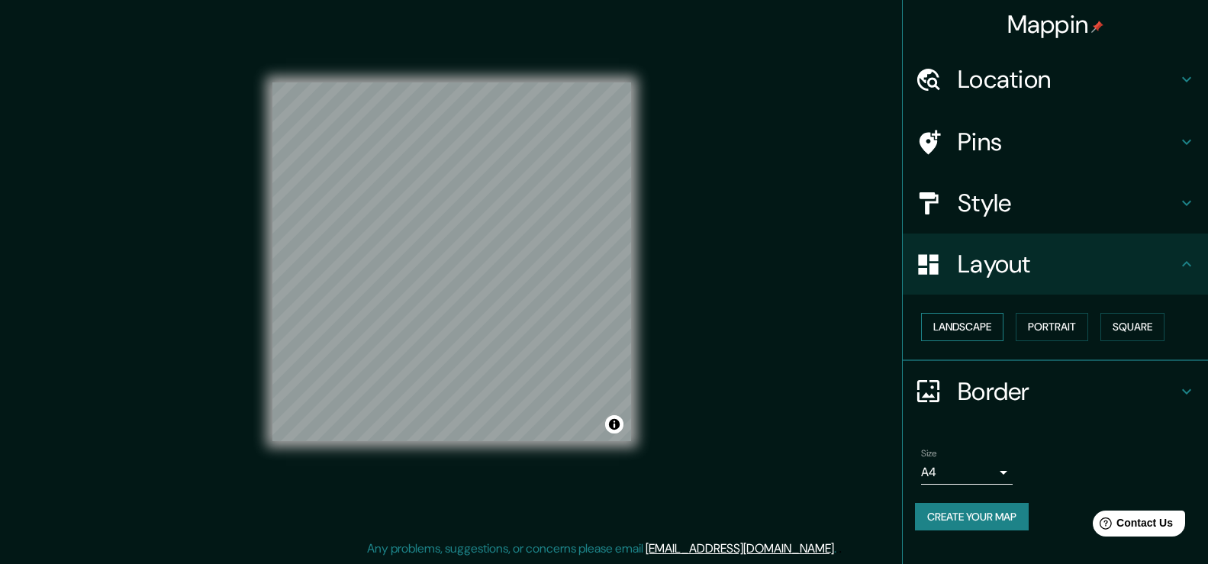
drag, startPoint x: 893, startPoint y: 324, endPoint x: 974, endPoint y: 316, distance: 80.5
click at [900, 325] on div "Mappin Location Pins Style Layout Landscape Portrait Square Border Choose a bor…" at bounding box center [604, 273] width 1208 height 581
click at [974, 316] on button "Landscape" at bounding box center [962, 327] width 82 height 28
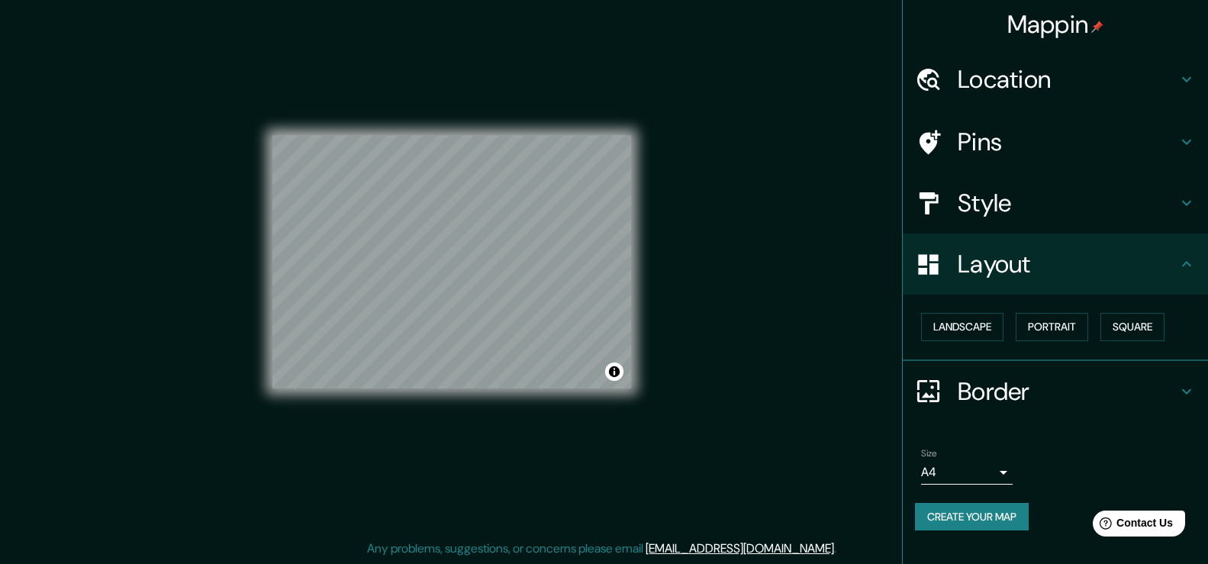
click at [990, 472] on body "Mappin Location Pins Style Layout Landscape Portrait Square Border Choose a bor…" at bounding box center [604, 265] width 1208 height 564
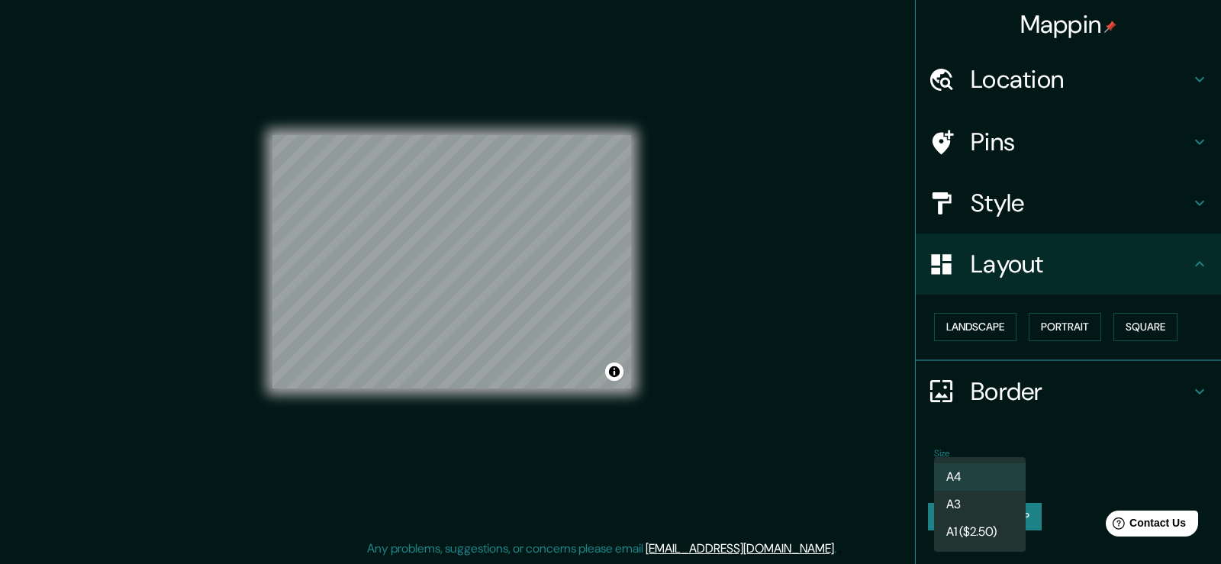
click at [993, 467] on li "A4" at bounding box center [980, 476] width 92 height 27
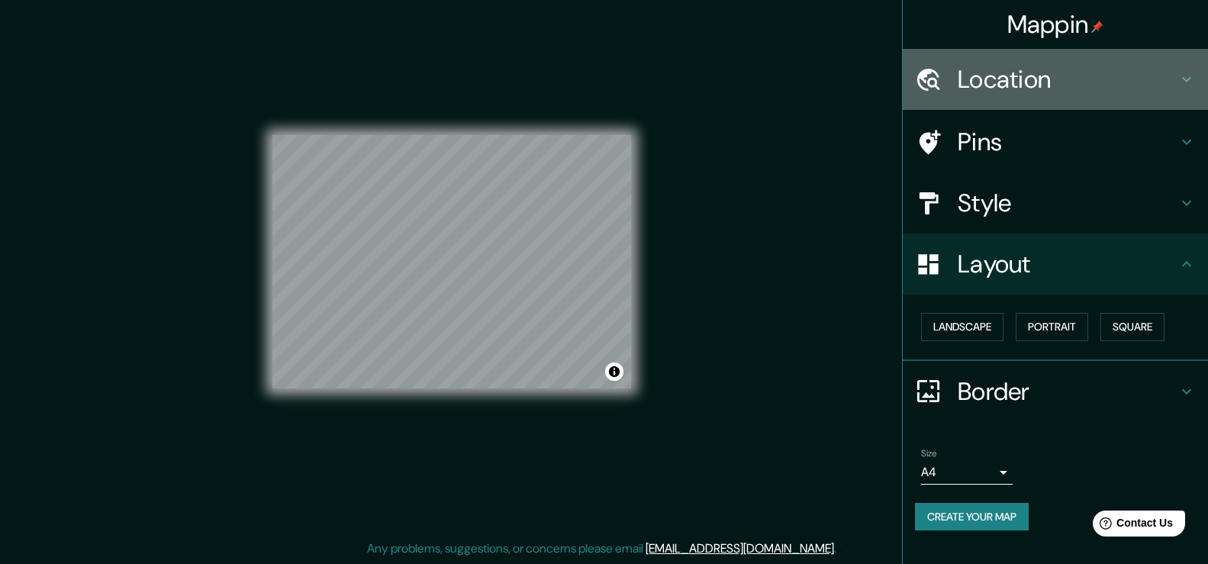
click at [1063, 87] on h4 "Location" at bounding box center [1068, 79] width 220 height 31
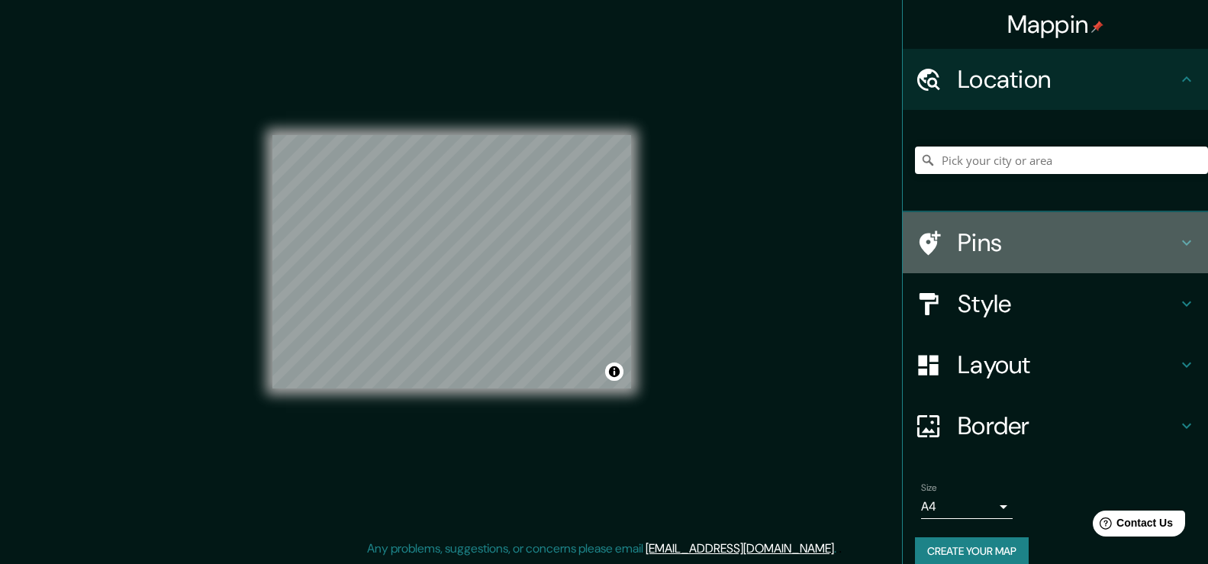
click at [1046, 237] on h4 "Pins" at bounding box center [1068, 242] width 220 height 31
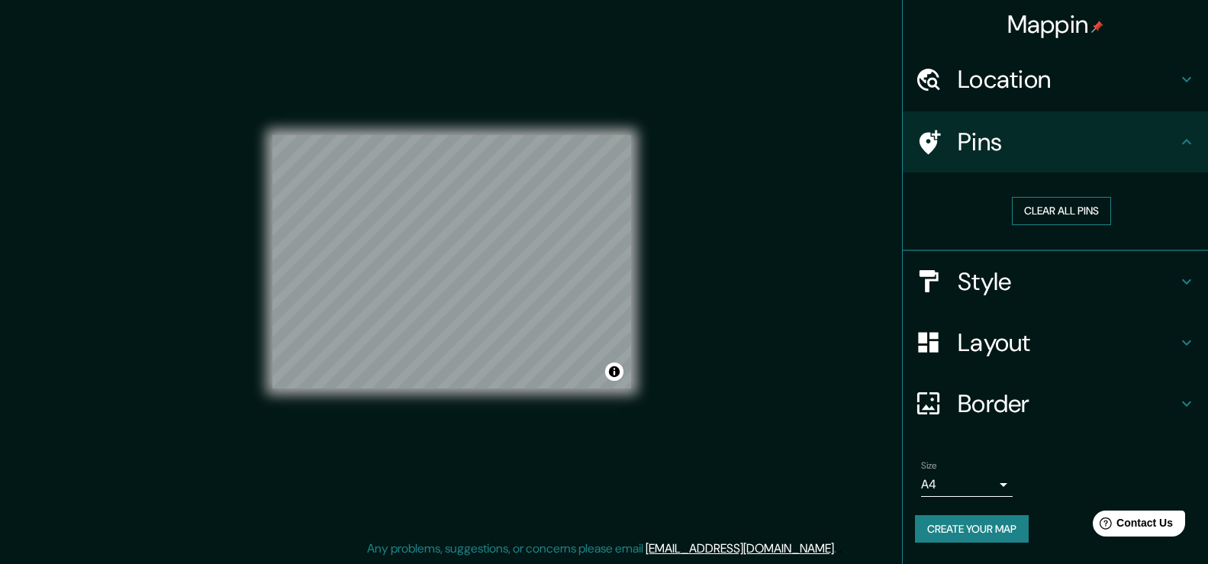
drag, startPoint x: 1038, startPoint y: 187, endPoint x: 1045, endPoint y: 205, distance: 19.3
click at [1043, 199] on div "Clear all pins" at bounding box center [1061, 211] width 293 height 53
click at [1045, 208] on button "Clear all pins" at bounding box center [1061, 211] width 99 height 28
